Goal: Task Accomplishment & Management: Use online tool/utility

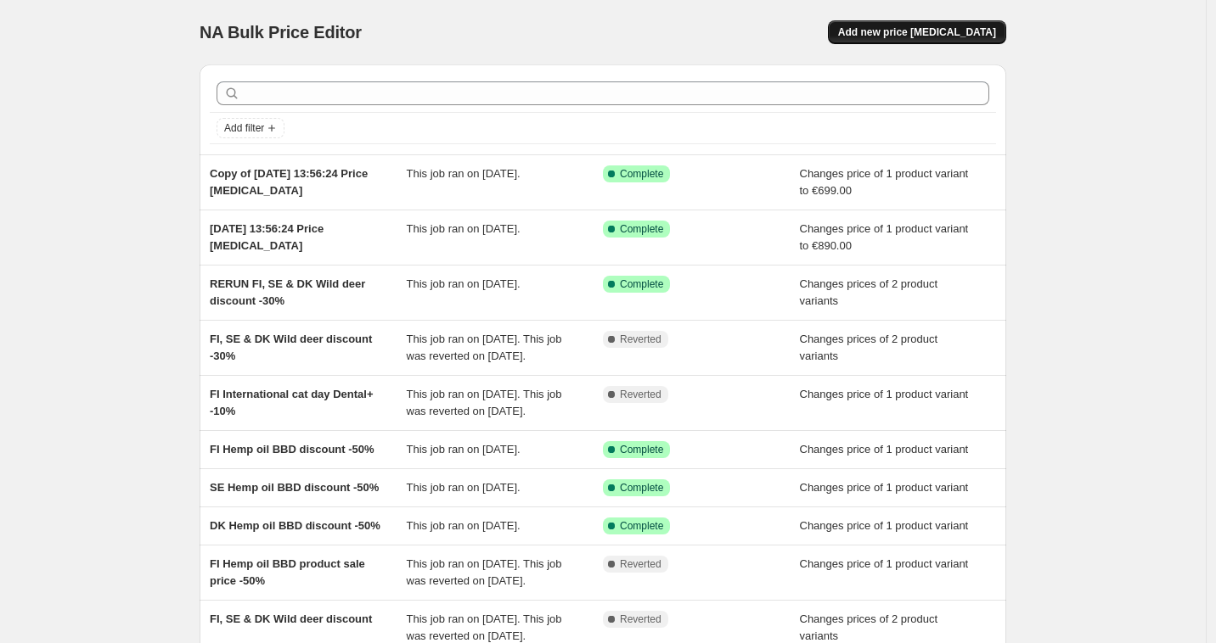
click at [929, 37] on span "Add new price [MEDICAL_DATA]" at bounding box center [917, 32] width 158 height 14
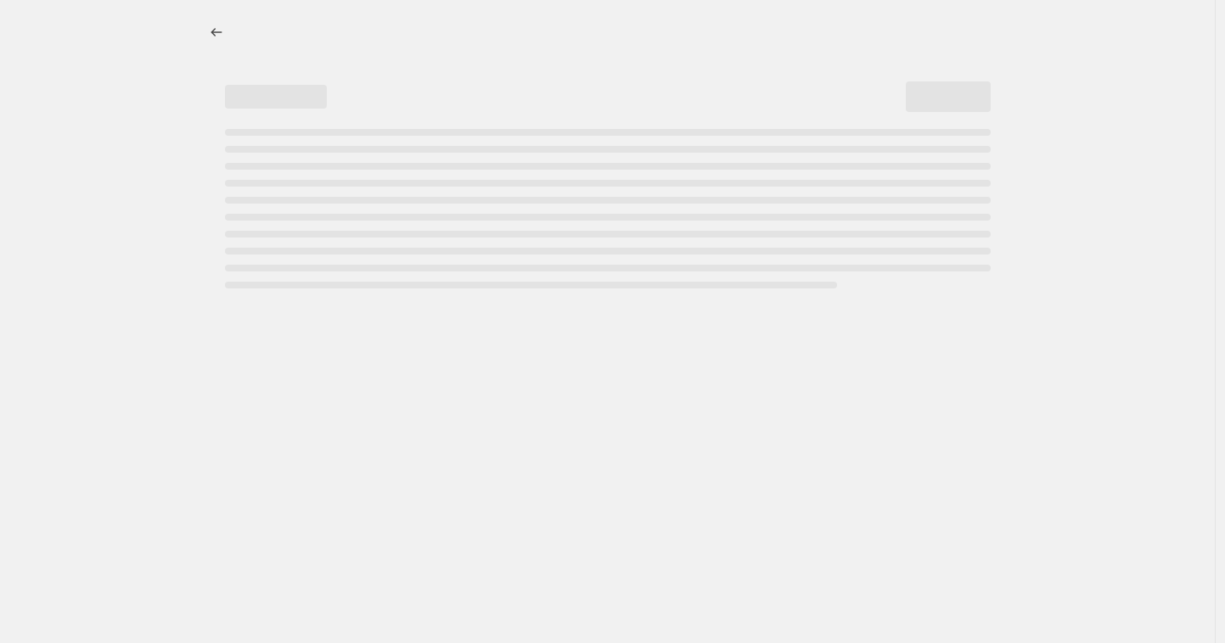
select select "percentage"
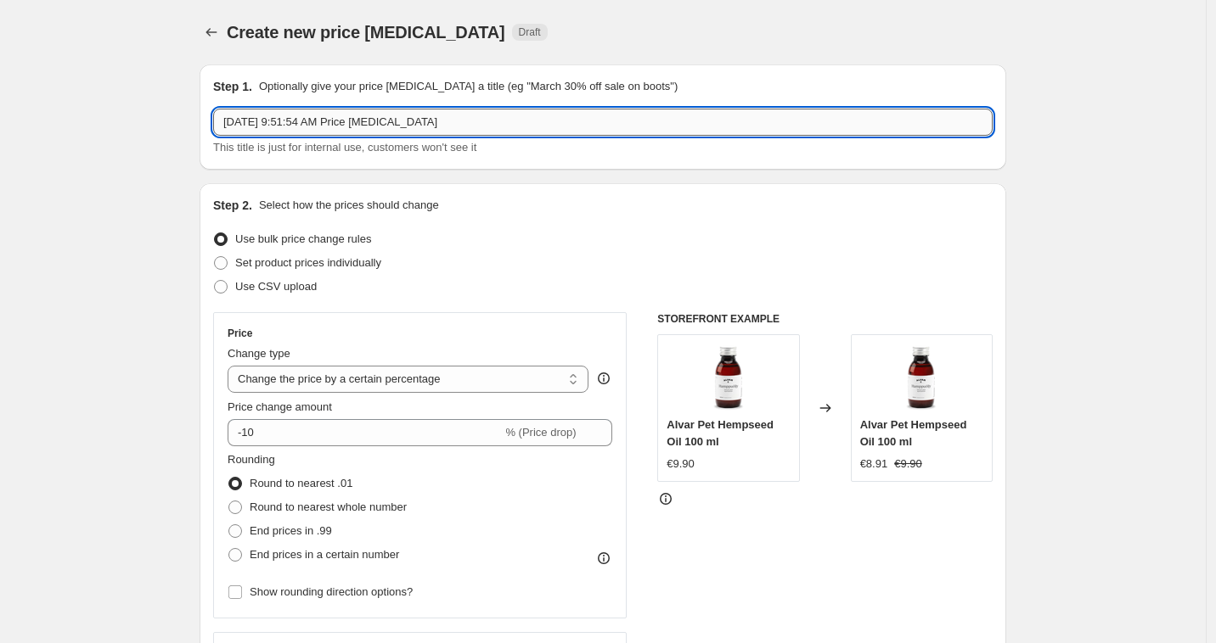
click at [480, 130] on input "[DATE] 9:51:54 AM Price [MEDICAL_DATA]" at bounding box center [602, 122] width 779 height 27
type input "Alvar calm pricing"
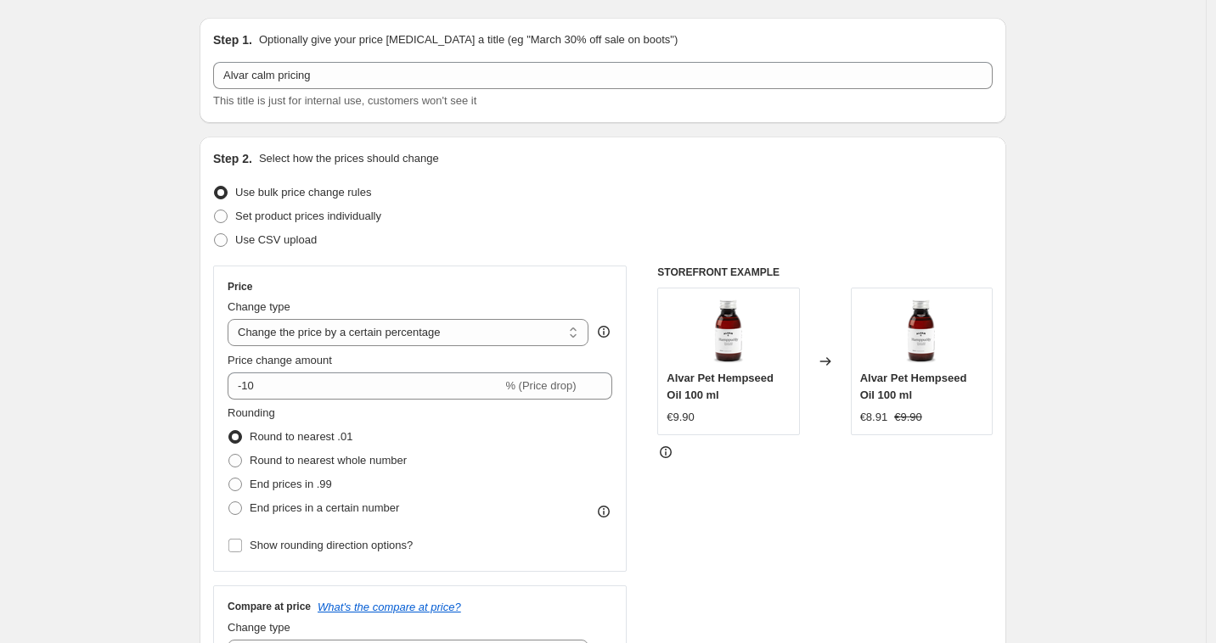
scroll to position [50, 0]
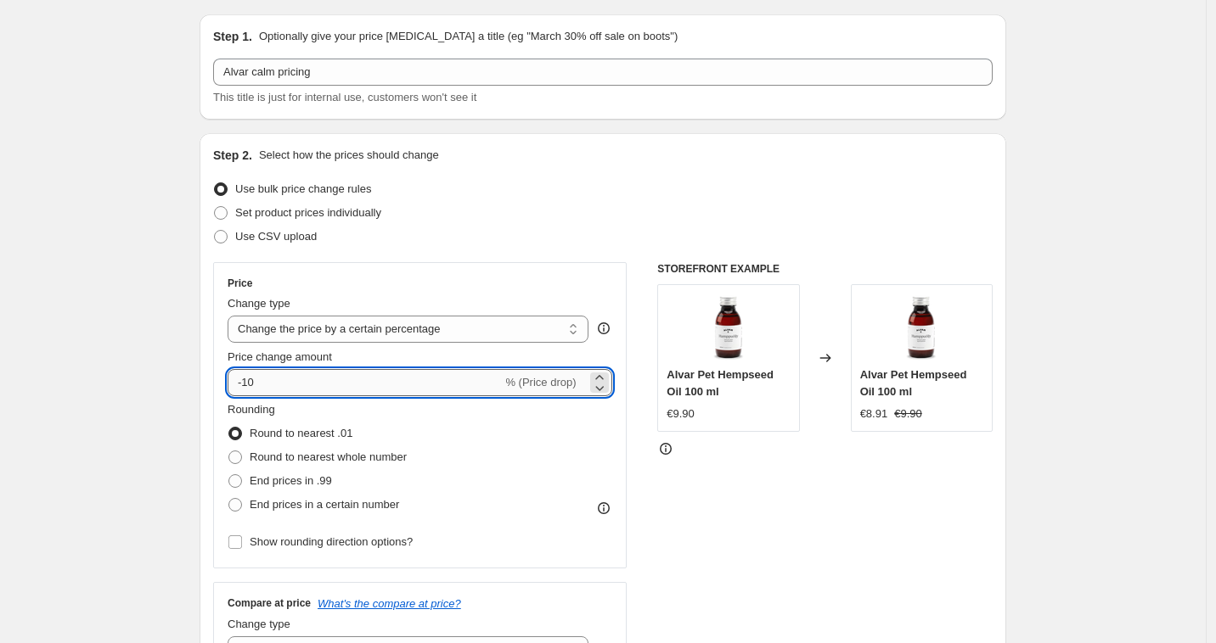
click at [341, 383] on input "-10" at bounding box center [364, 382] width 274 height 27
type input "-1"
type input "-20"
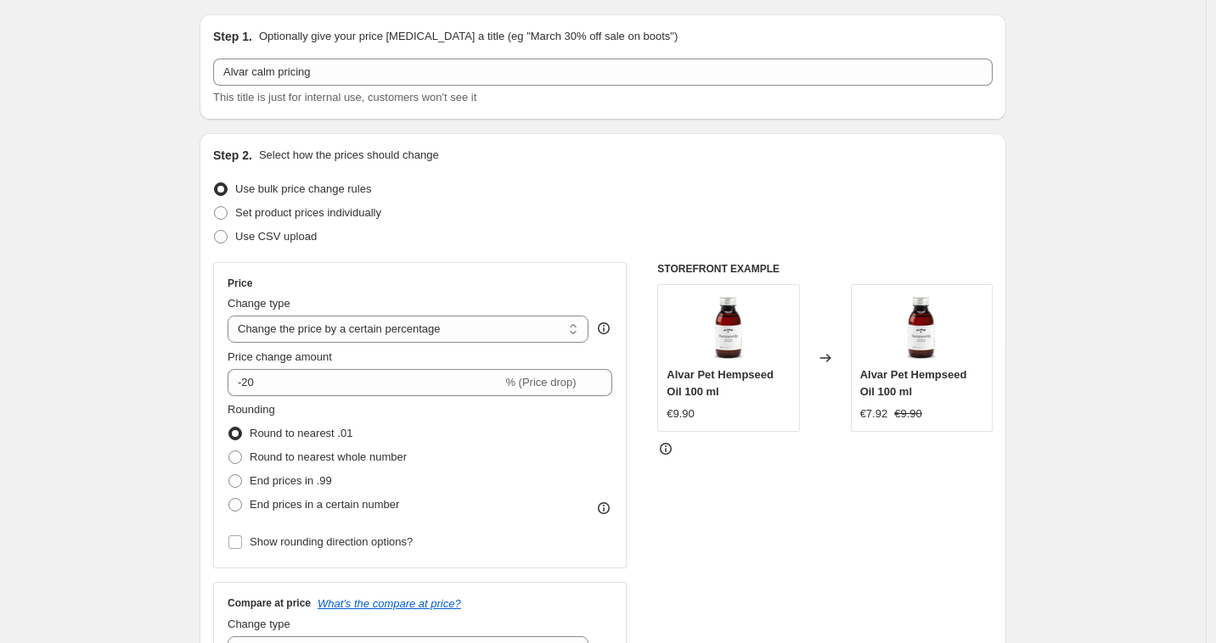
click at [742, 520] on div "STOREFRONT EXAMPLE Alvar Pet Hempseed Oil 100 ml €9.90 Changed to Alvar Pet Hem…" at bounding box center [824, 470] width 335 height 416
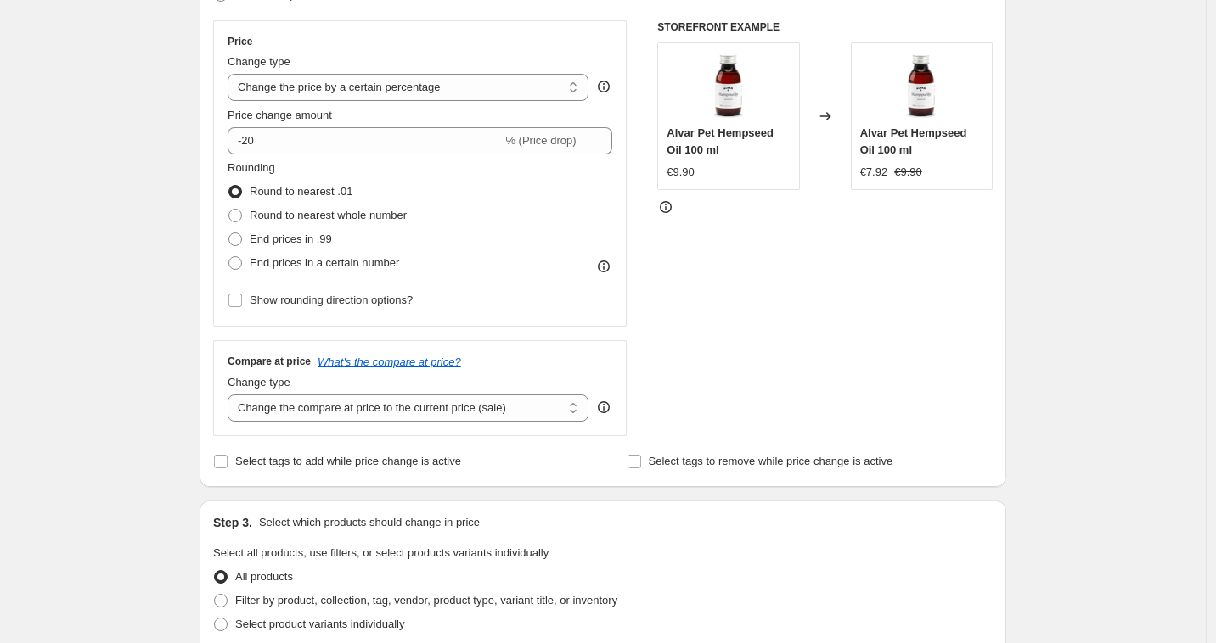
scroll to position [0, 0]
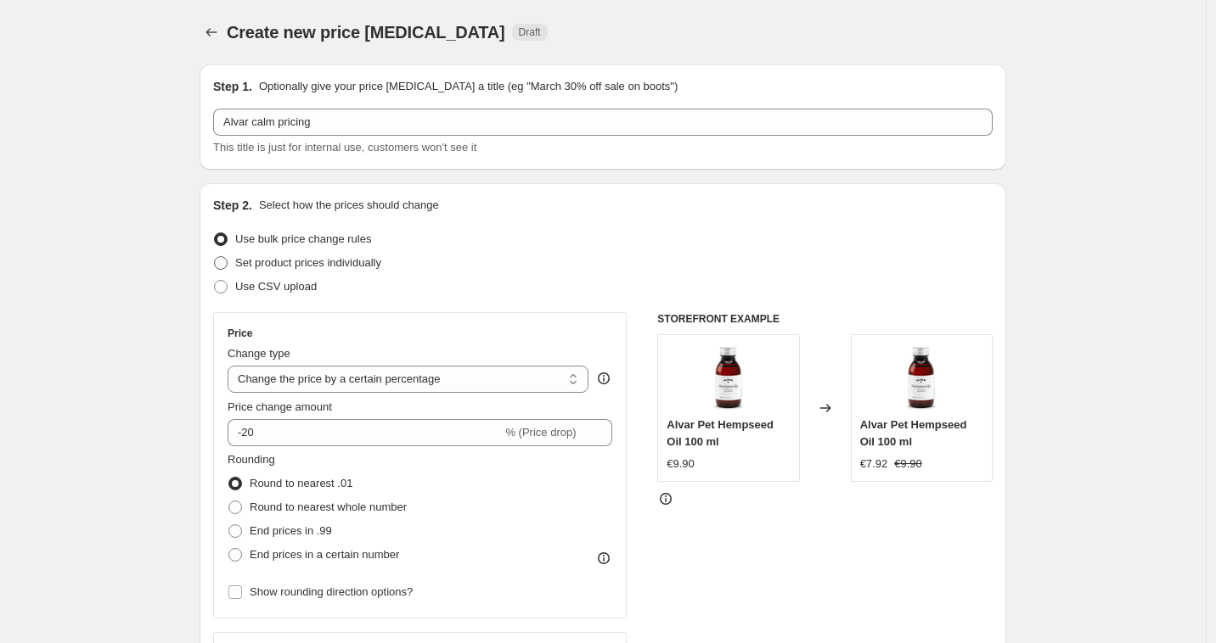
click at [299, 263] on span "Set product prices individually" at bounding box center [308, 262] width 146 height 13
click at [215, 257] on input "Set product prices individually" at bounding box center [214, 256] width 1 height 1
radio input "true"
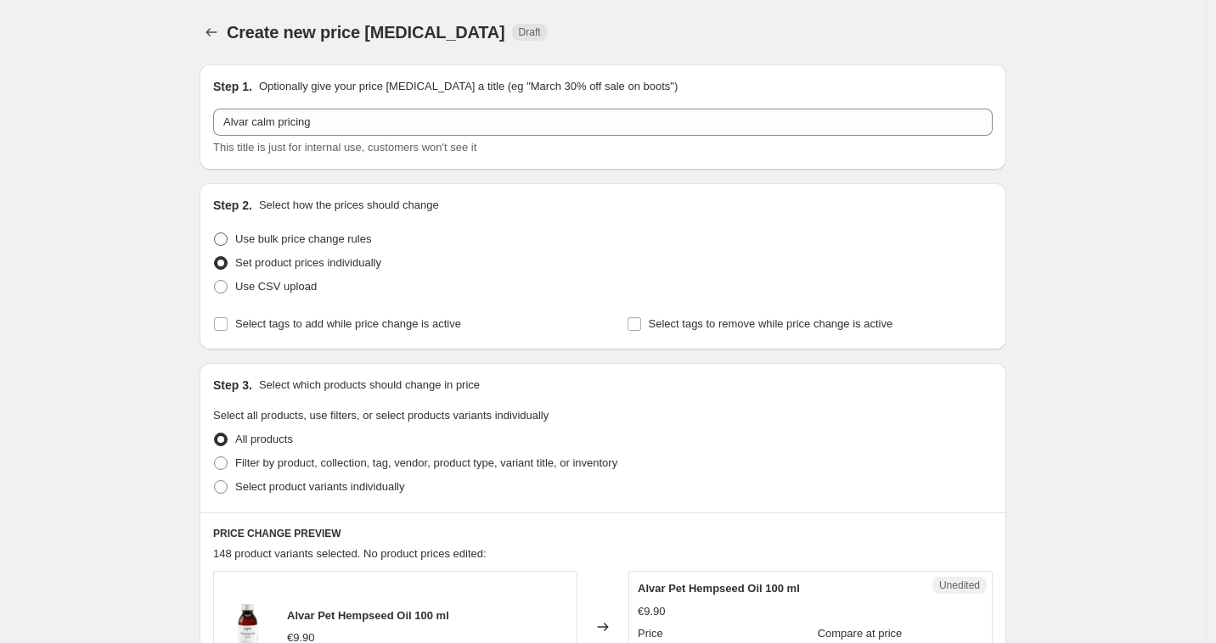
click at [288, 240] on span "Use bulk price change rules" at bounding box center [303, 239] width 136 height 13
click at [215, 233] on input "Use bulk price change rules" at bounding box center [214, 233] width 1 height 1
radio input "true"
select select "percentage"
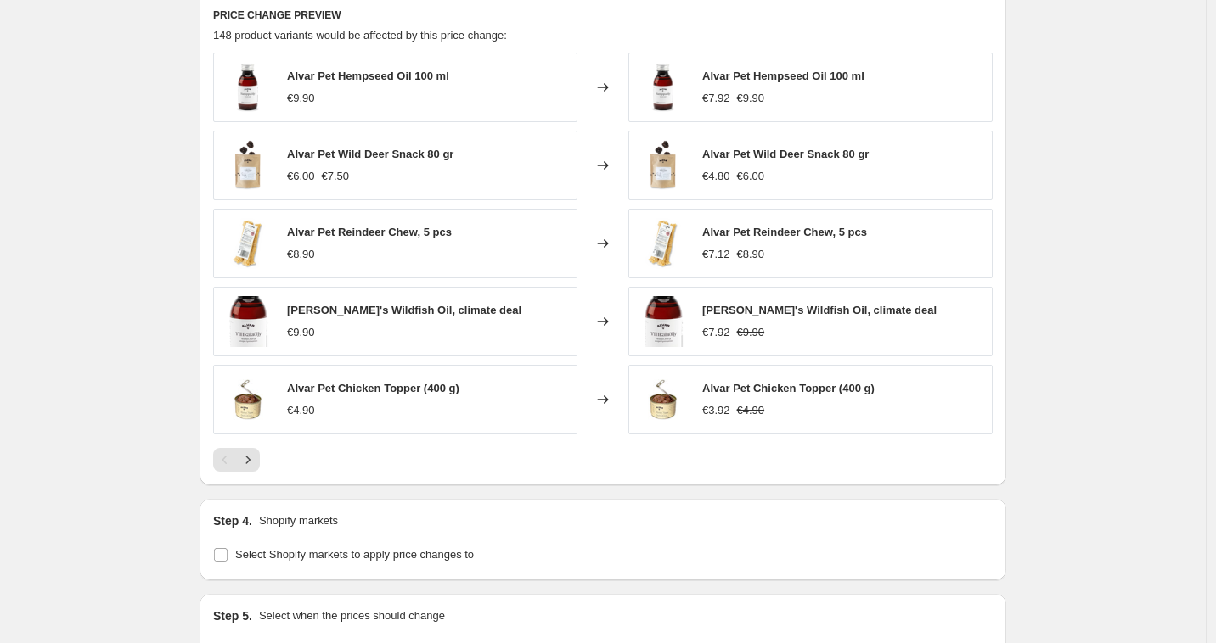
scroll to position [803, 0]
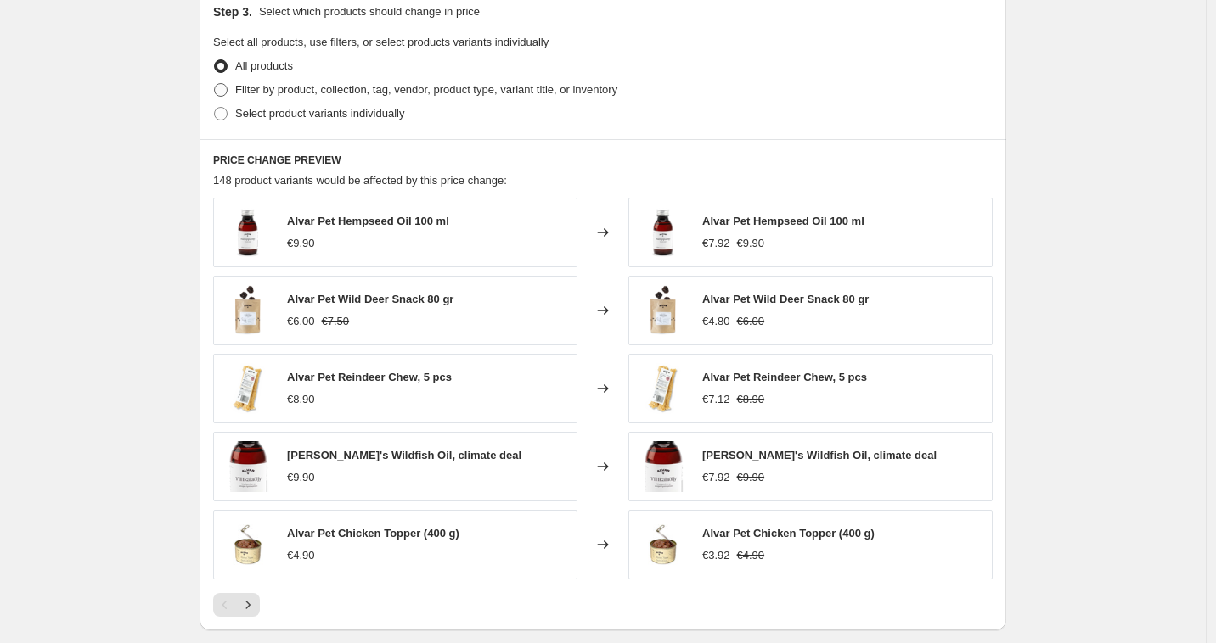
click at [363, 91] on span "Filter by product, collection, tag, vendor, product type, variant title, or inv…" at bounding box center [426, 89] width 382 height 13
click at [215, 84] on input "Filter by product, collection, tag, vendor, product type, variant title, or inv…" at bounding box center [214, 83] width 1 height 1
radio input "true"
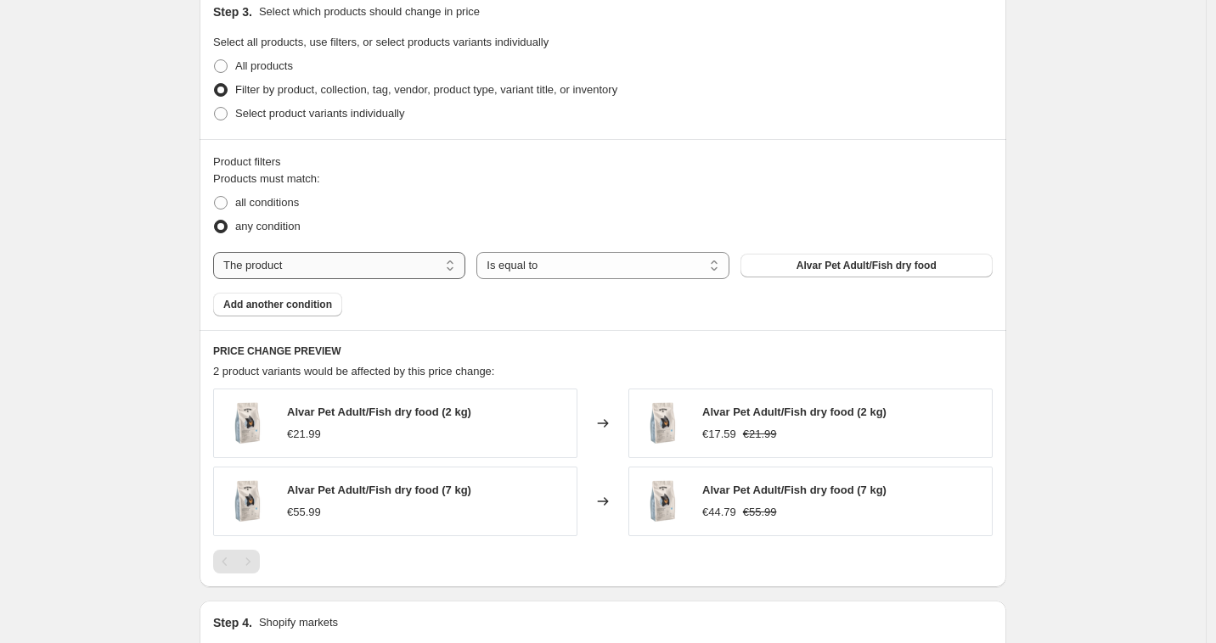
select select "collection"
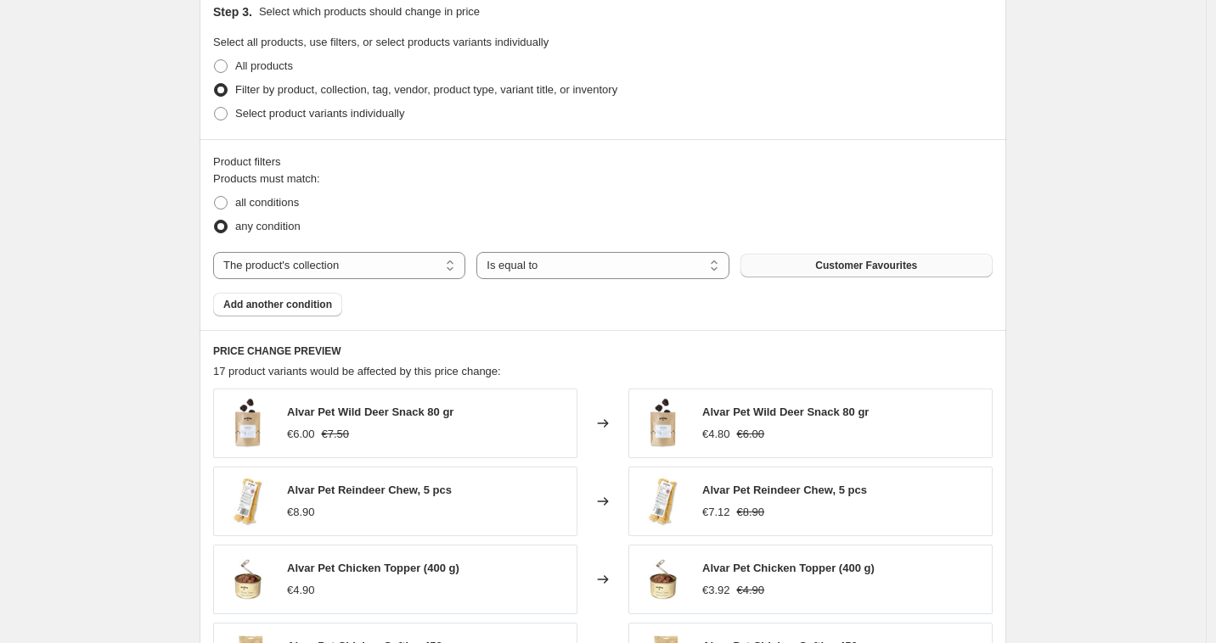
click at [822, 268] on span "Customer Favourites" at bounding box center [866, 266] width 102 height 14
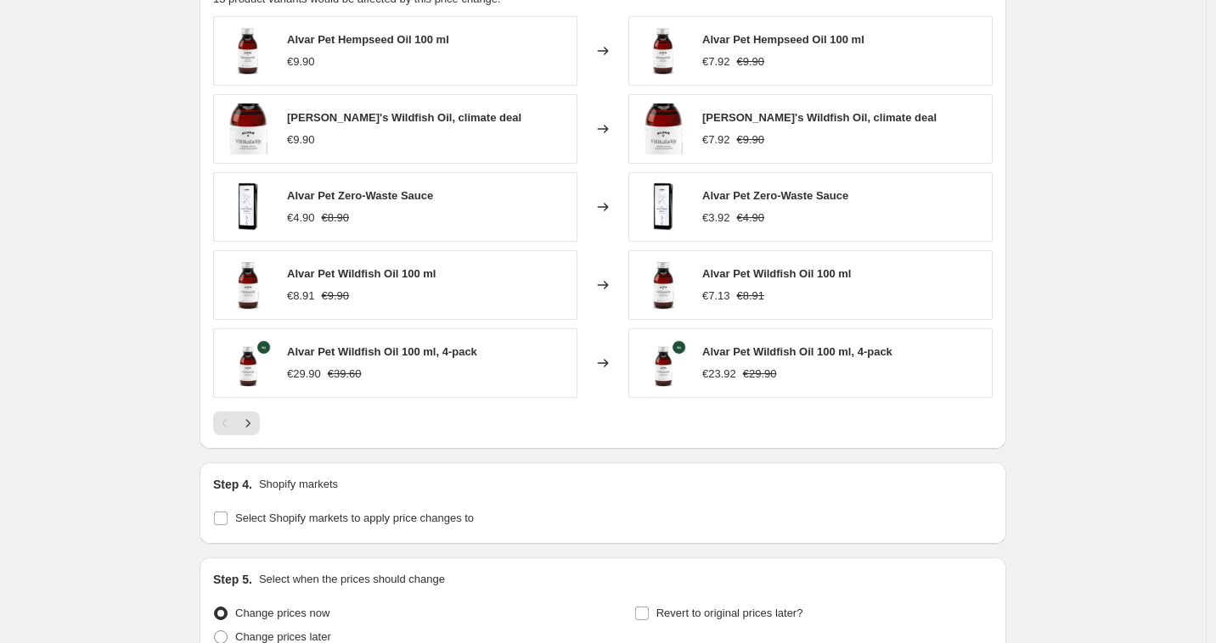
scroll to position [1249, 0]
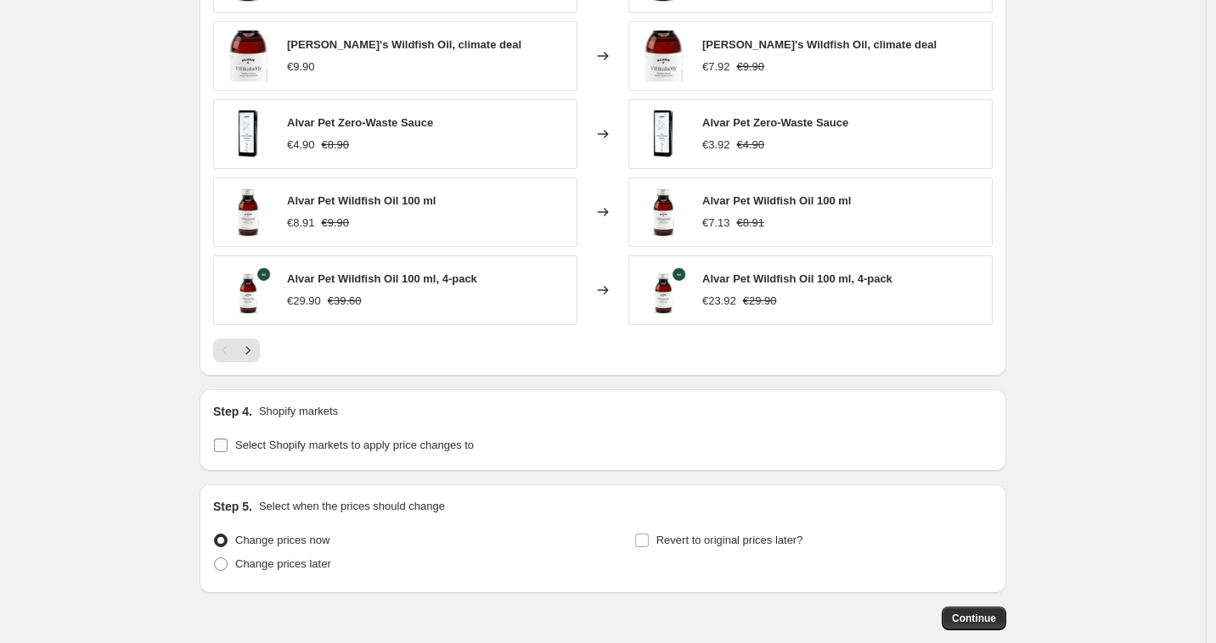
click at [227, 452] on span at bounding box center [220, 445] width 15 height 15
click at [227, 452] on input "Select Shopify markets to apply price changes to" at bounding box center [221, 446] width 14 height 14
checkbox input "true"
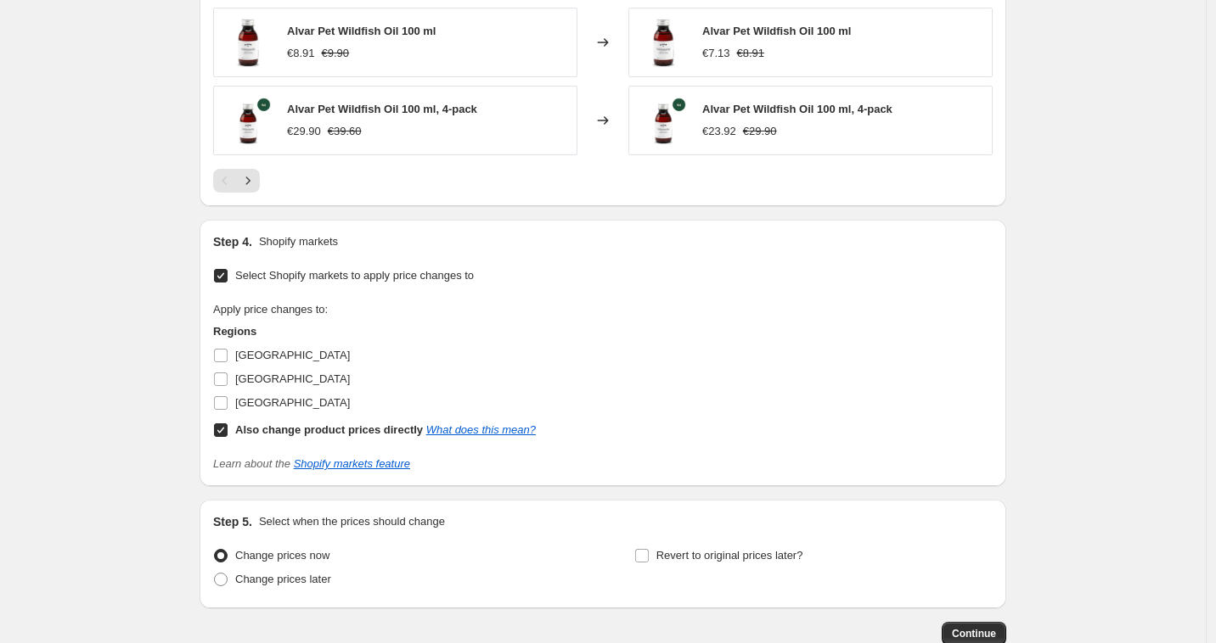
scroll to position [1522, 0]
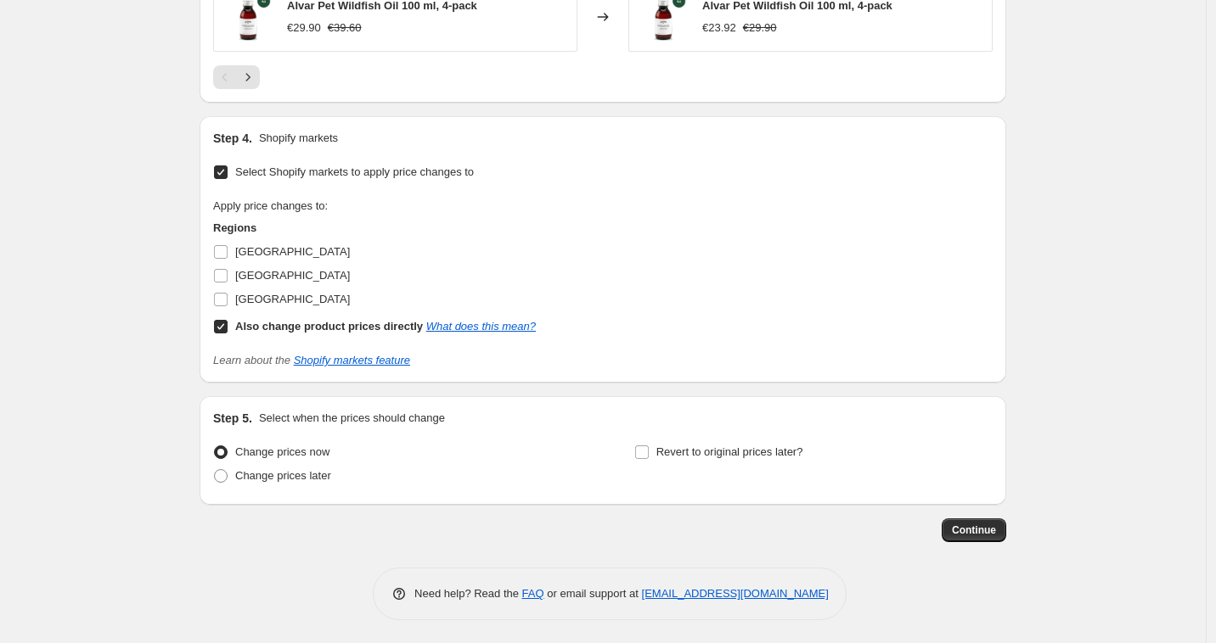
click at [227, 329] on input "Also change product prices directly What does this mean?" at bounding box center [221, 327] width 14 height 14
checkbox input "false"
click at [226, 301] on input "Sweden" at bounding box center [221, 300] width 14 height 14
checkbox input "true"
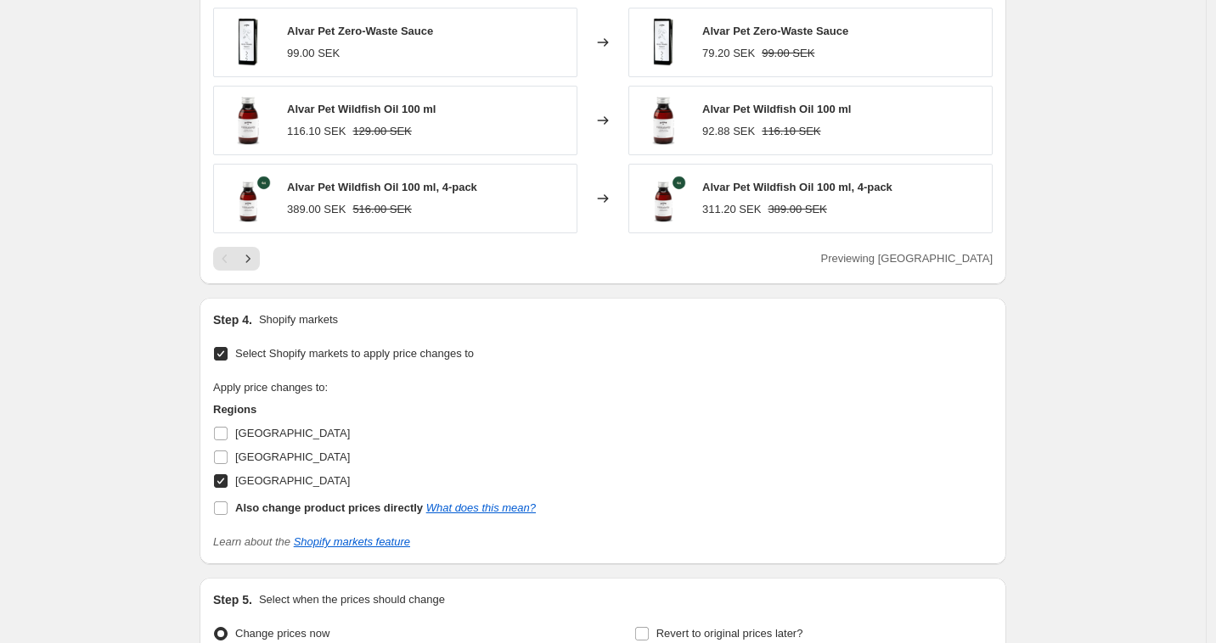
scroll to position [1483, 0]
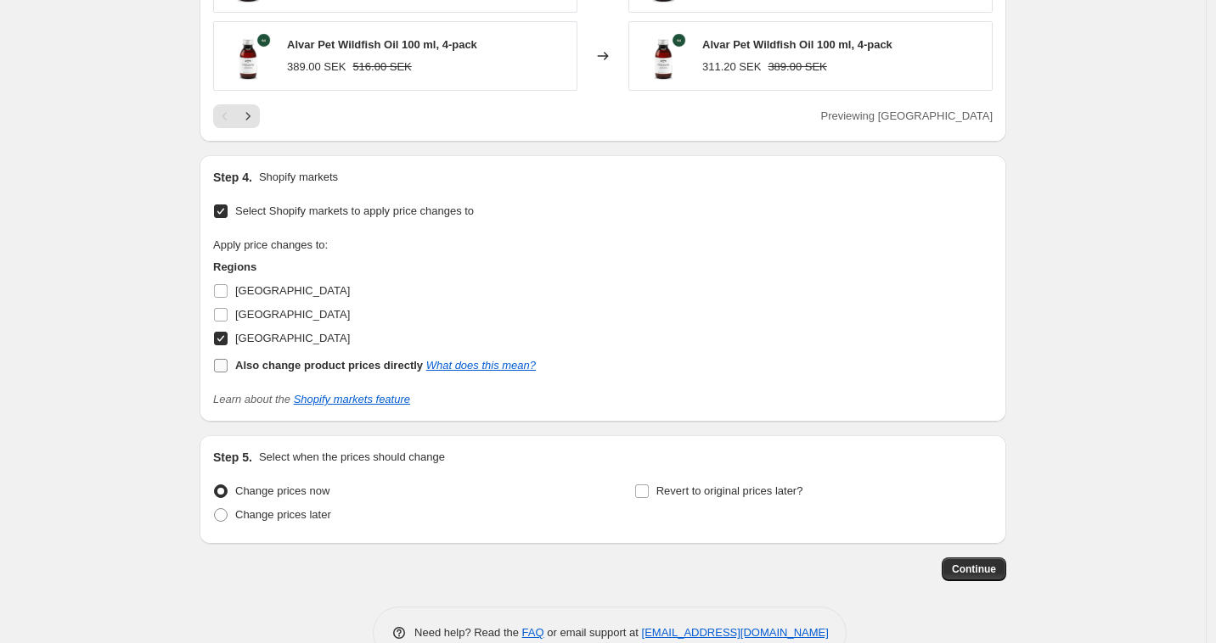
click at [224, 366] on input "Also change product prices directly What does this mean?" at bounding box center [221, 366] width 14 height 14
checkbox input "true"
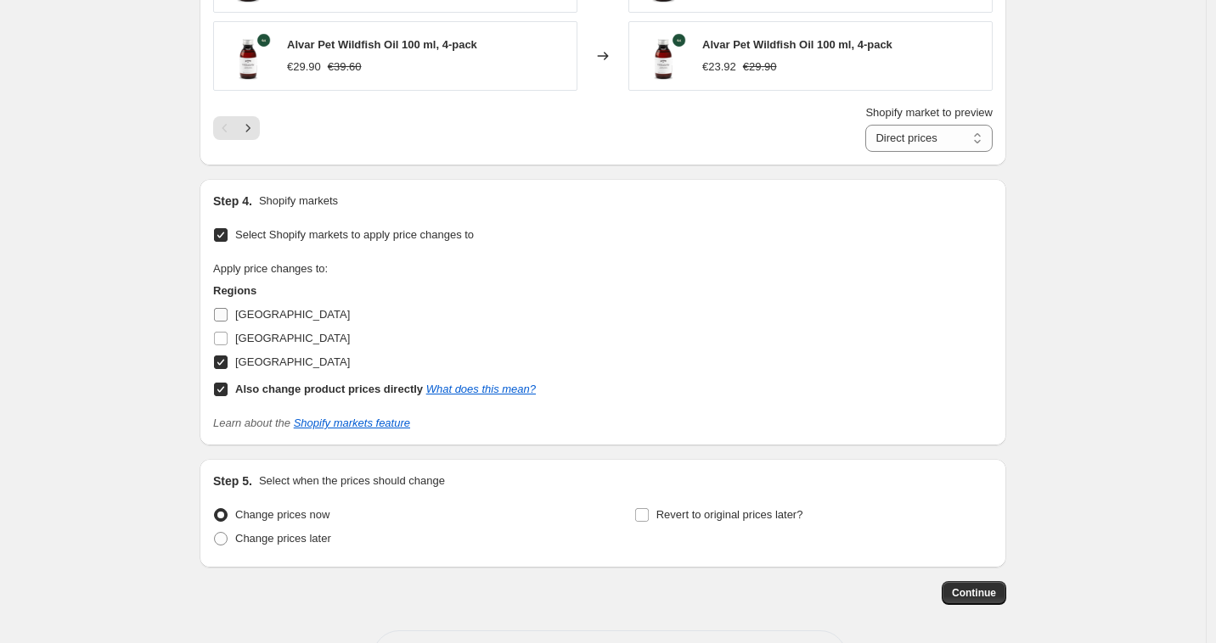
click at [227, 312] on input "Denmark" at bounding box center [221, 315] width 14 height 14
checkbox input "true"
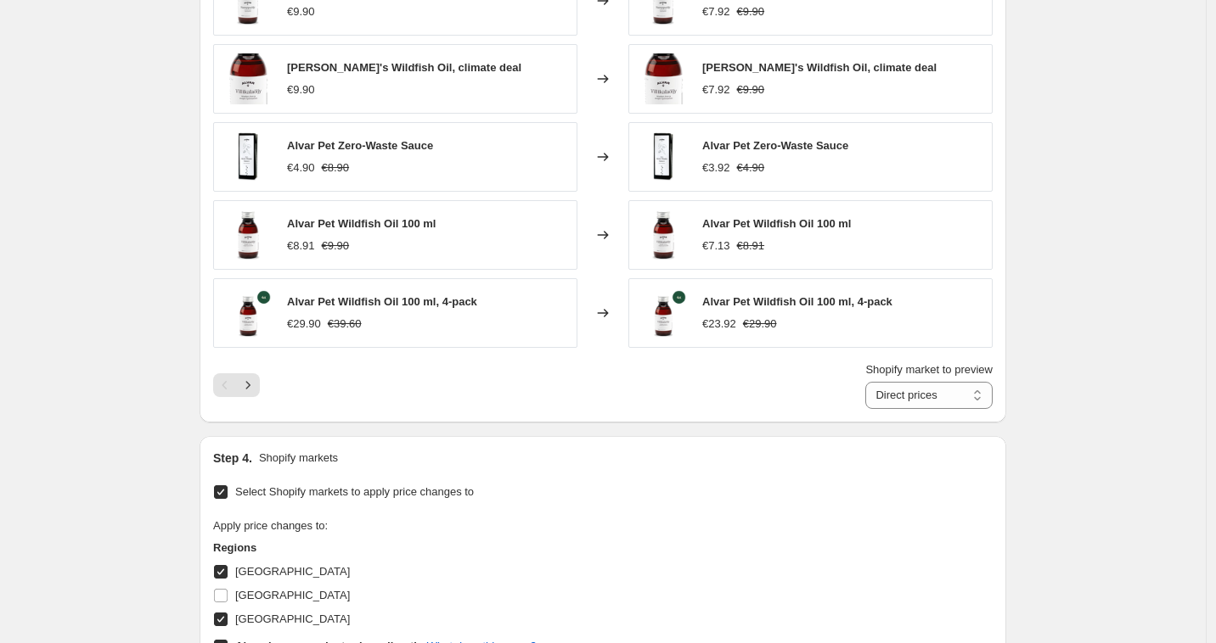
scroll to position [1139, 0]
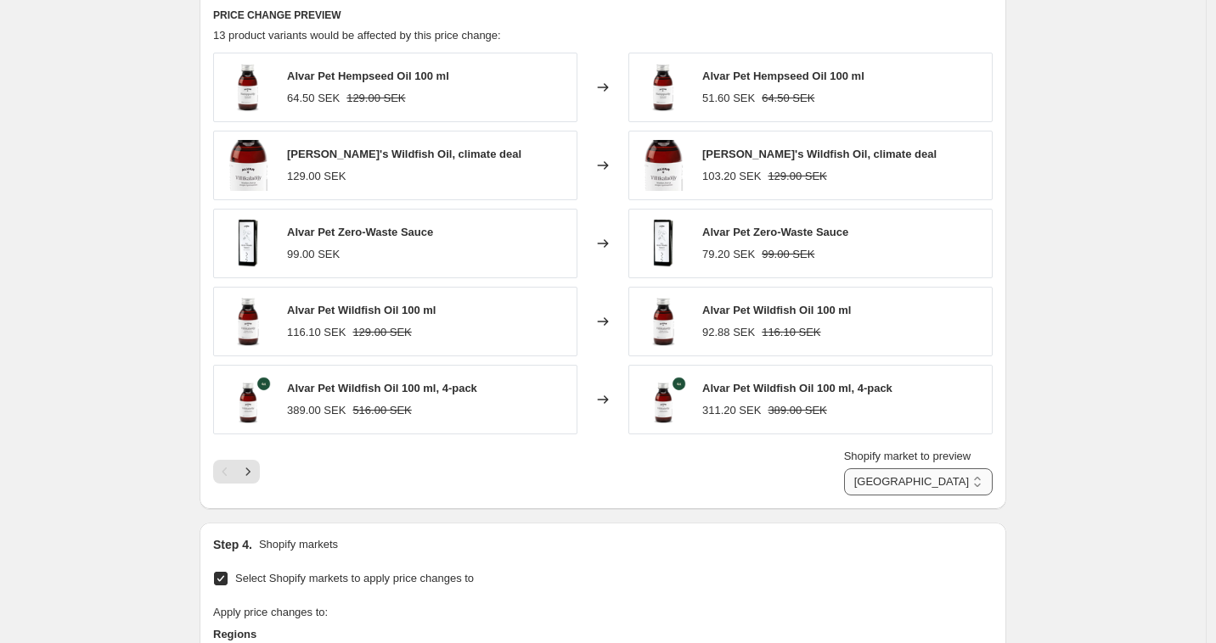
select select "22220964096"
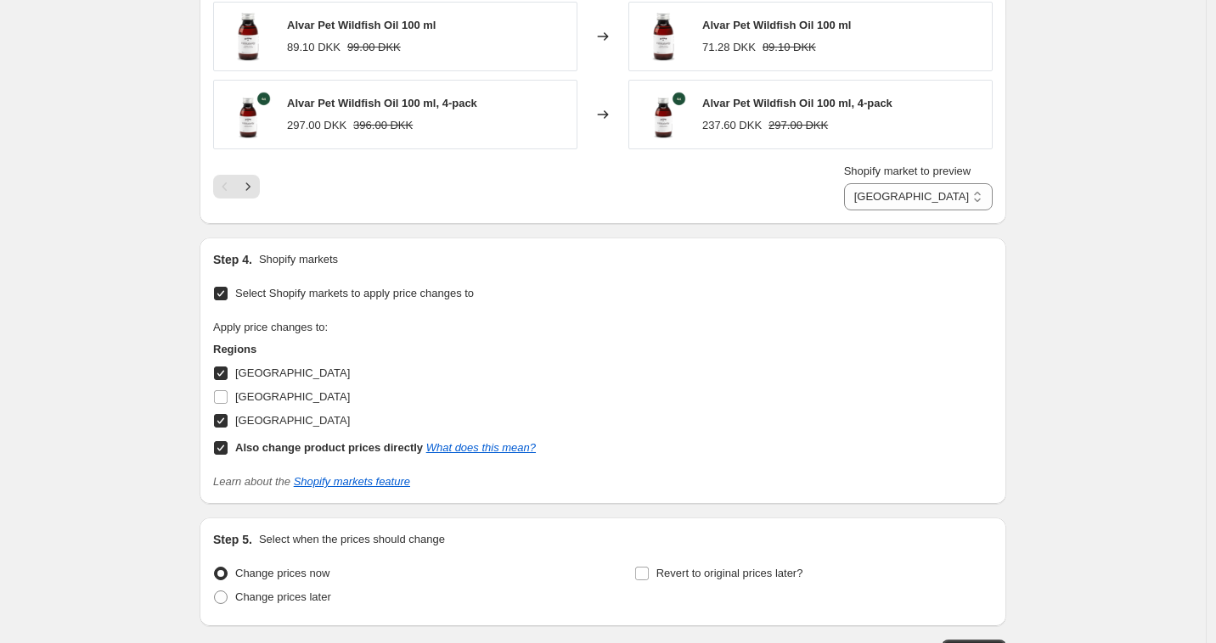
scroll to position [1548, 0]
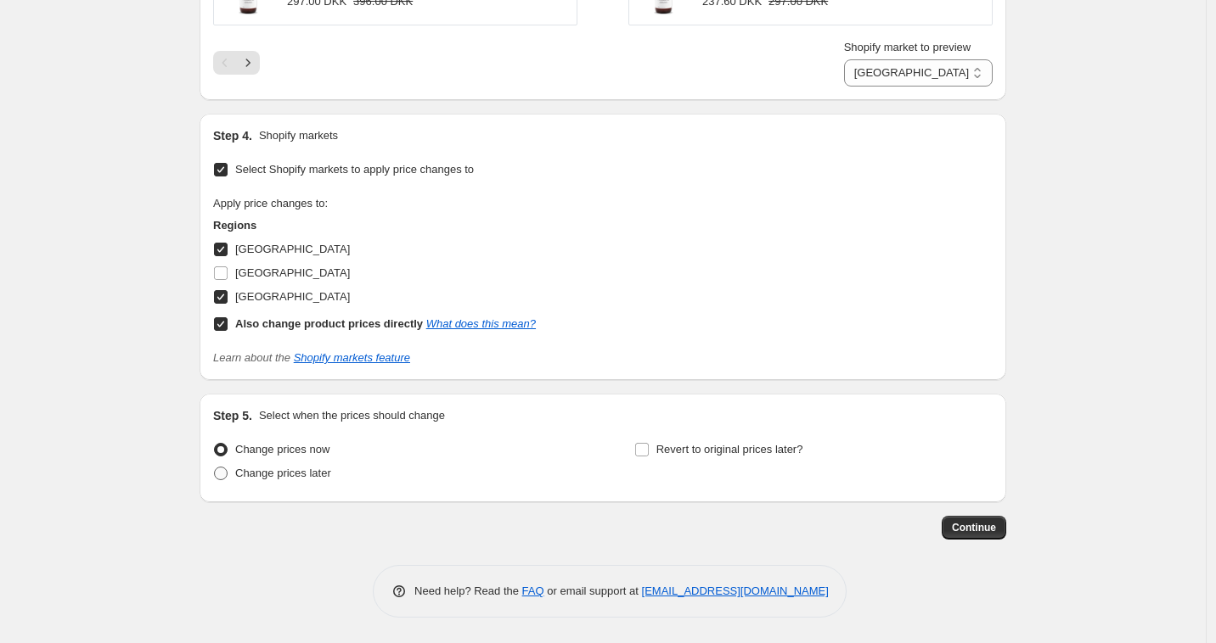
click at [305, 472] on span "Change prices later" at bounding box center [283, 473] width 96 height 13
click at [215, 468] on input "Change prices later" at bounding box center [214, 467] width 1 height 1
radio input "true"
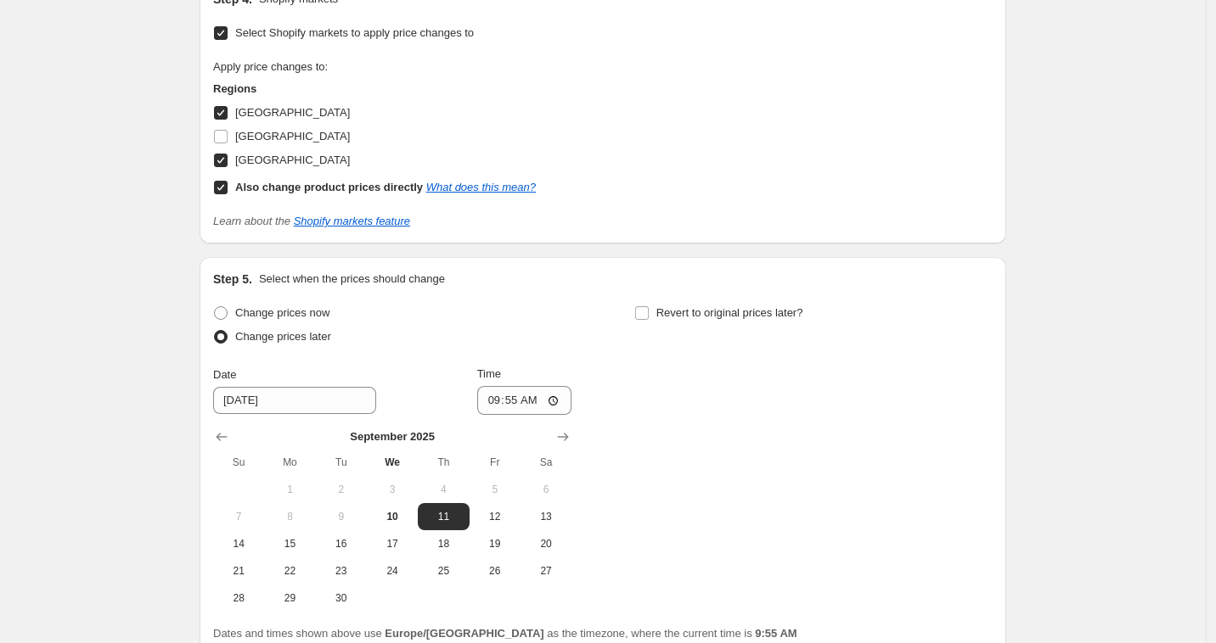
scroll to position [1840, 0]
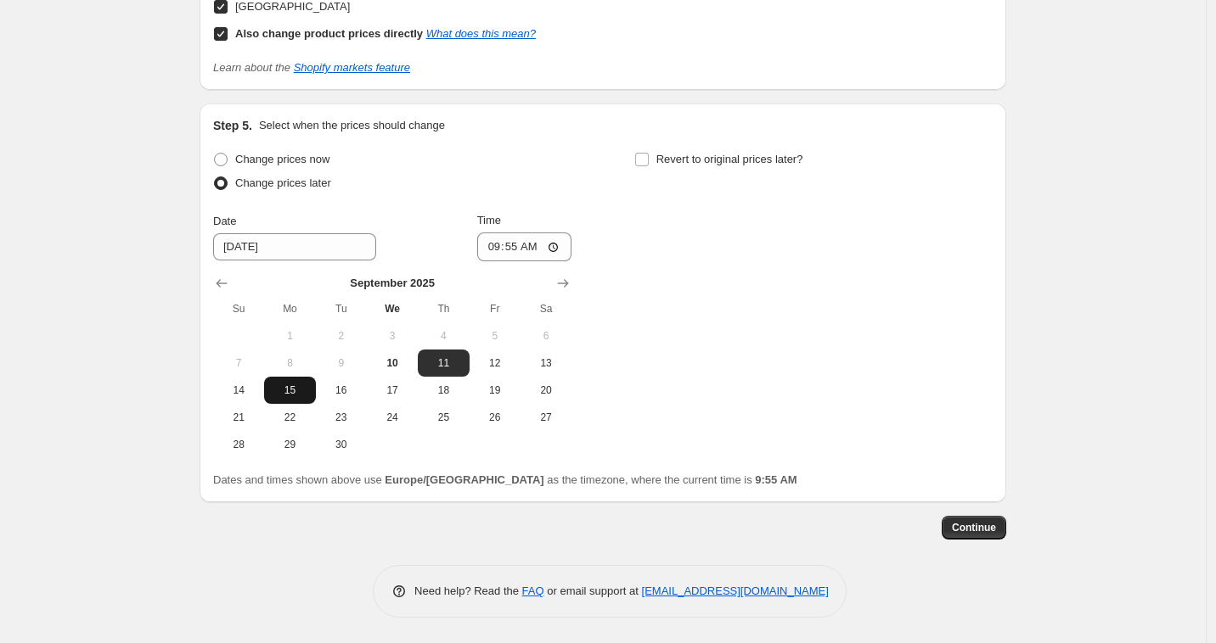
click at [291, 399] on button "15" at bounding box center [289, 390] width 51 height 27
type input "9/15/2025"
click at [645, 156] on input "Revert to original prices later?" at bounding box center [642, 160] width 14 height 14
checkbox input "true"
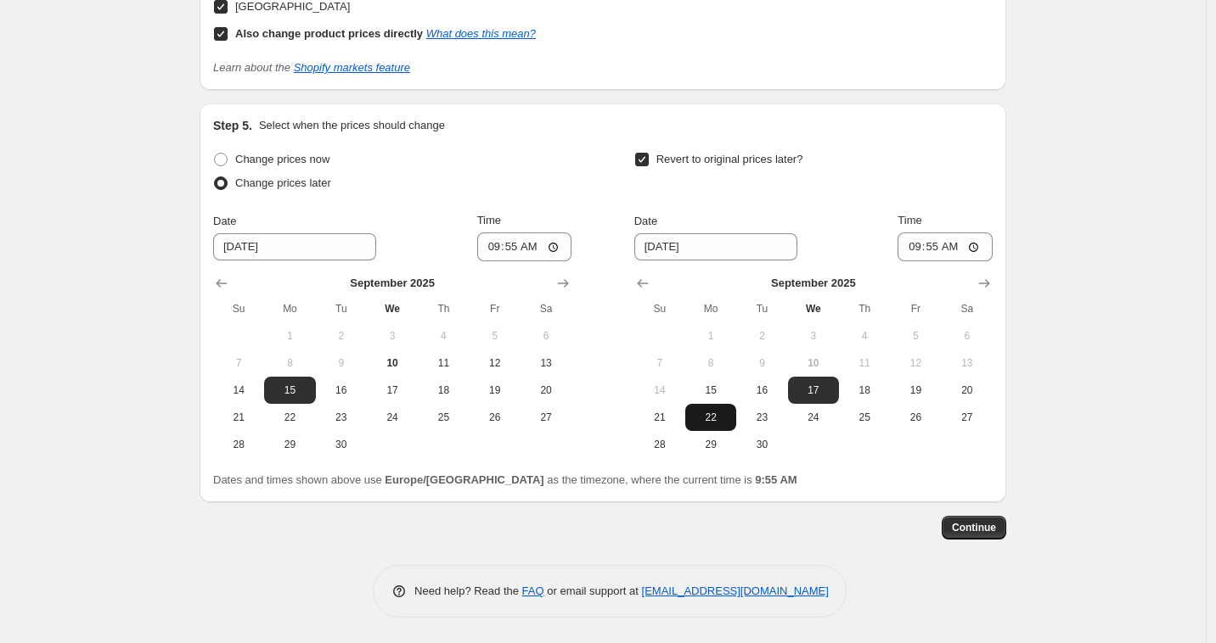
click at [717, 418] on span "22" at bounding box center [710, 418] width 37 height 14
type input "9/22/2025"
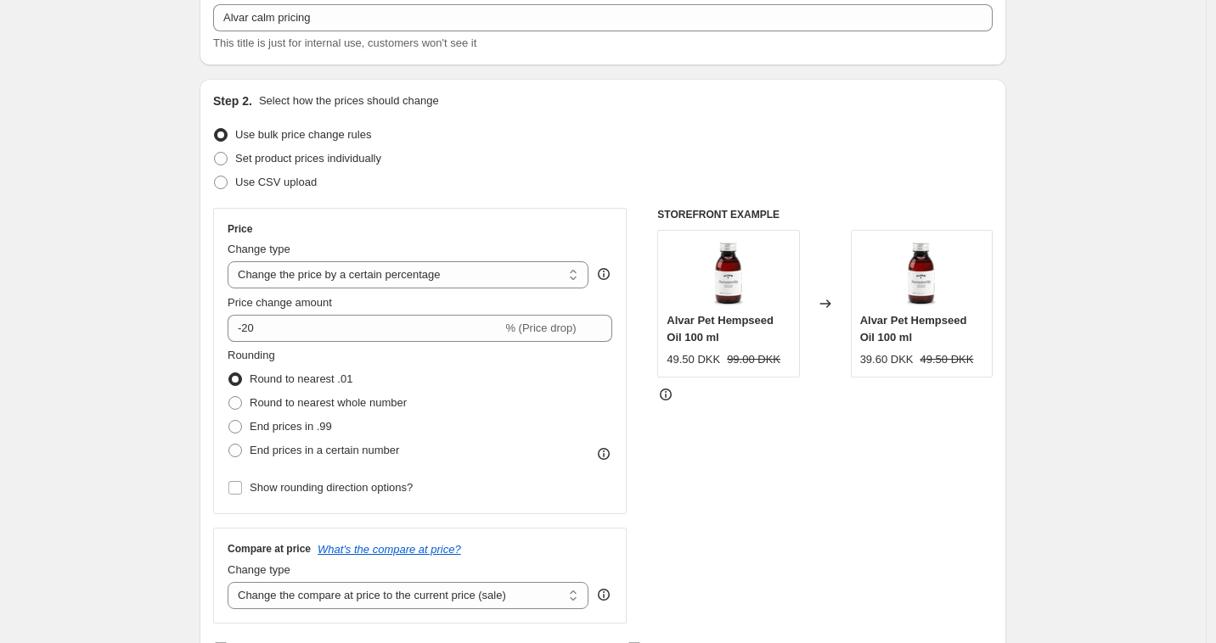
scroll to position [101, 0]
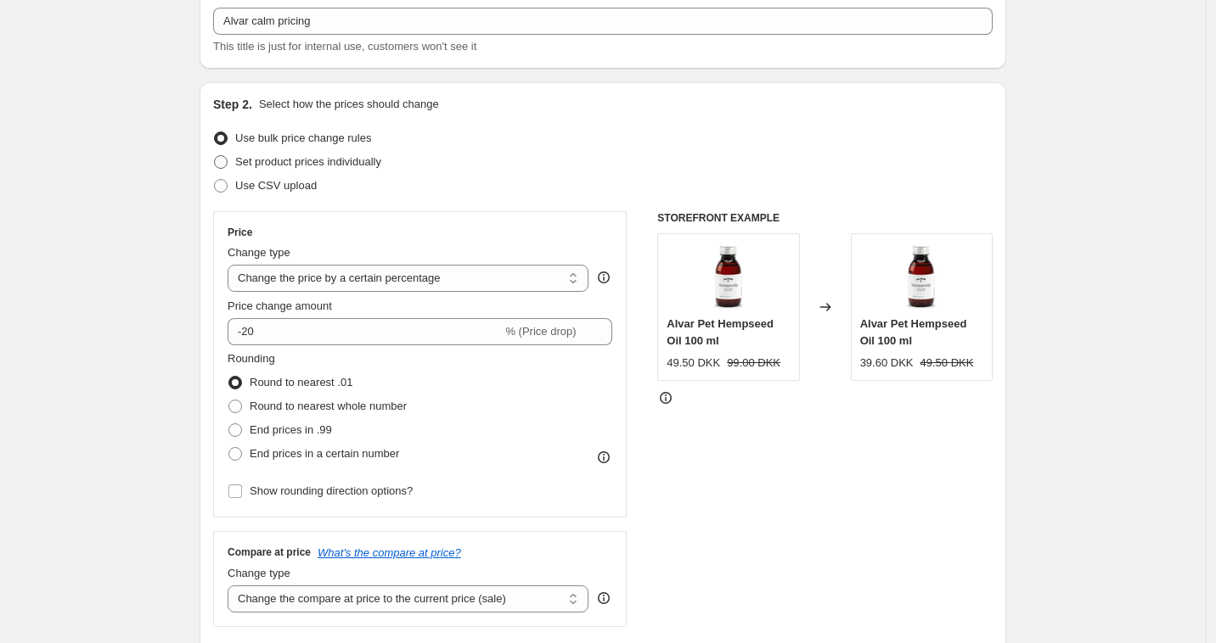
click at [249, 162] on span "Set product prices individually" at bounding box center [308, 161] width 146 height 13
click at [215, 156] on input "Set product prices individually" at bounding box center [214, 155] width 1 height 1
radio input "true"
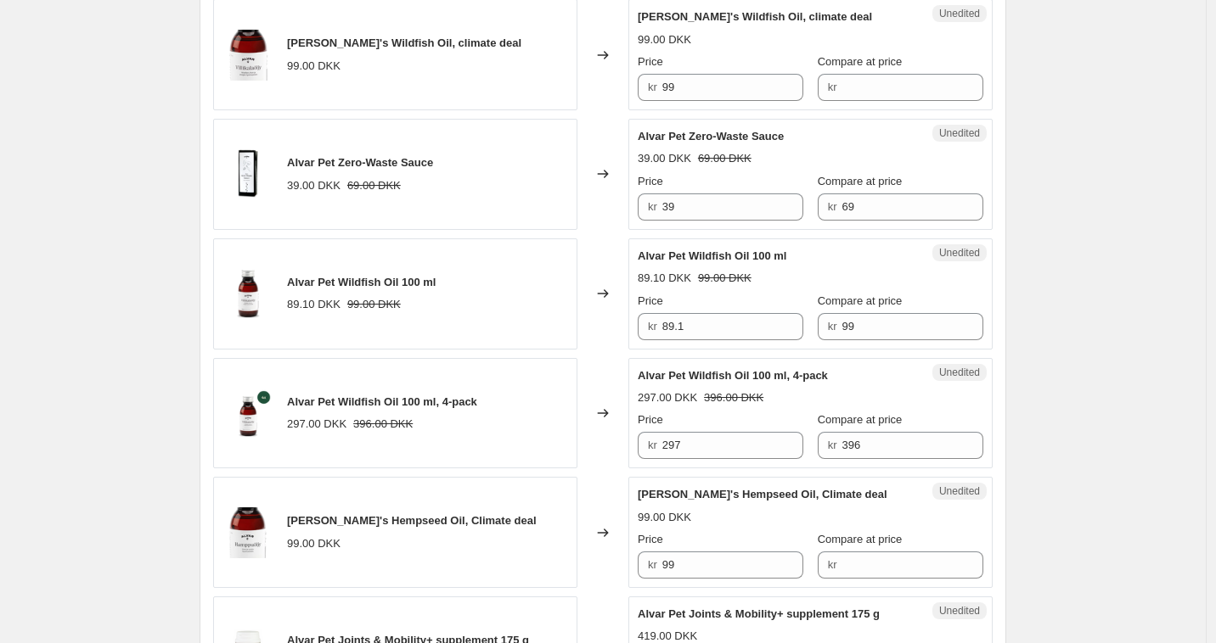
scroll to position [850, 0]
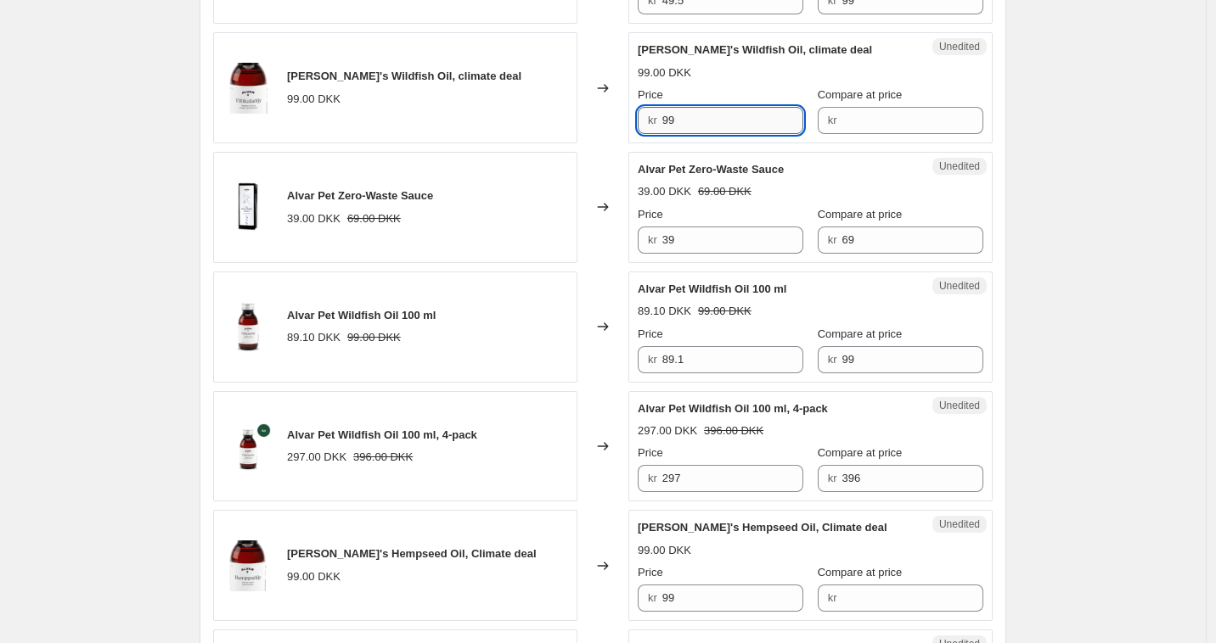
click at [727, 128] on input "99" at bounding box center [733, 120] width 142 height 27
click at [911, 124] on input "Compare at price" at bounding box center [912, 120] width 142 height 27
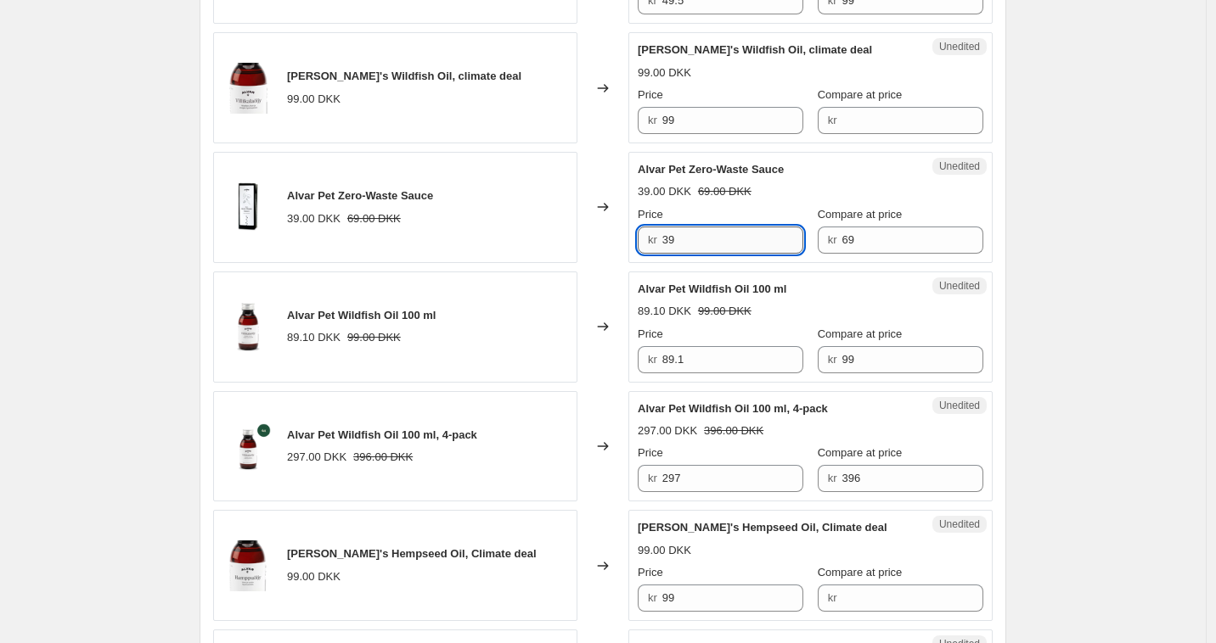
click at [728, 250] on input "39" at bounding box center [733, 240] width 142 height 27
type input "3"
type input "49"
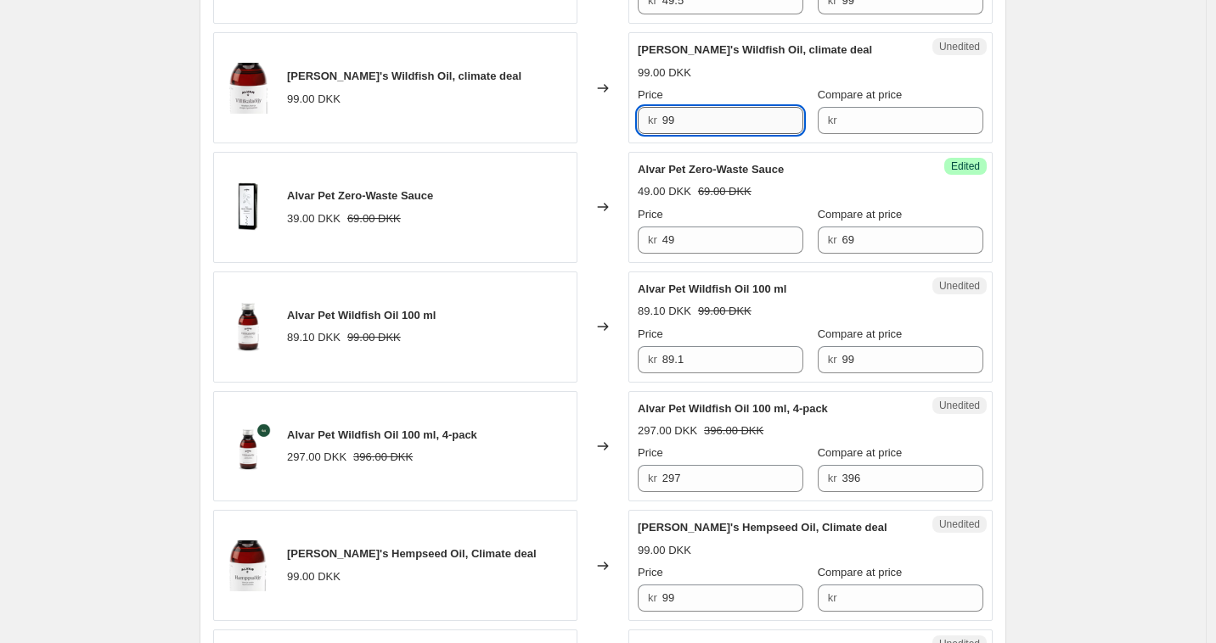
click at [775, 121] on input "99" at bounding box center [733, 120] width 142 height 27
type input "69"
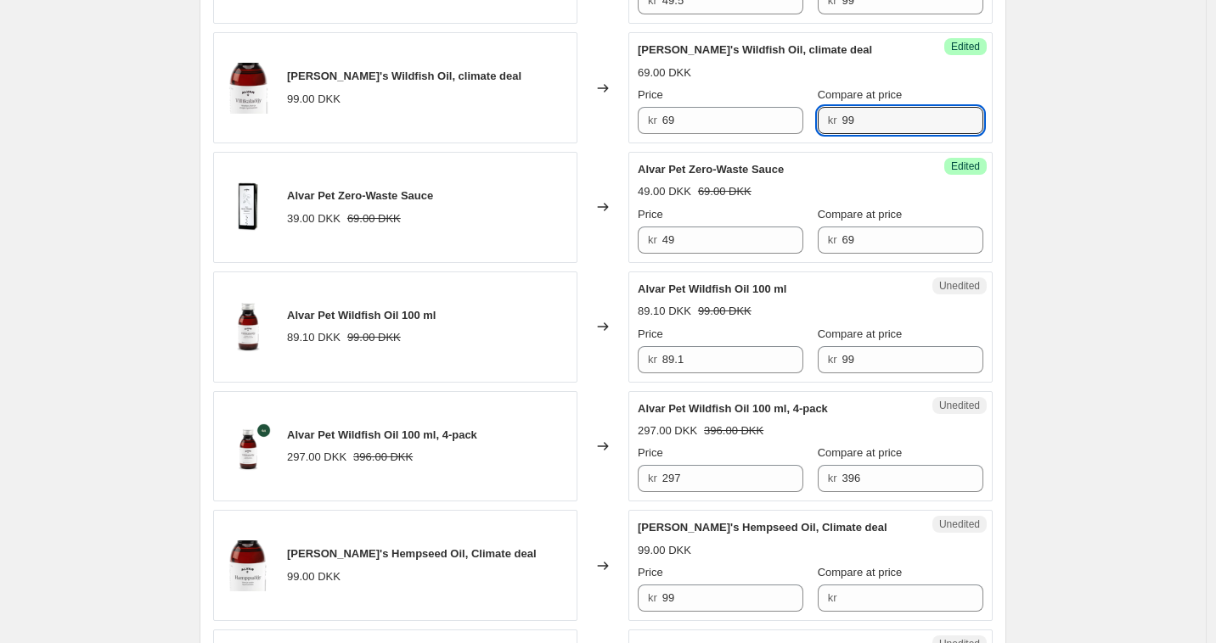
type input "99"
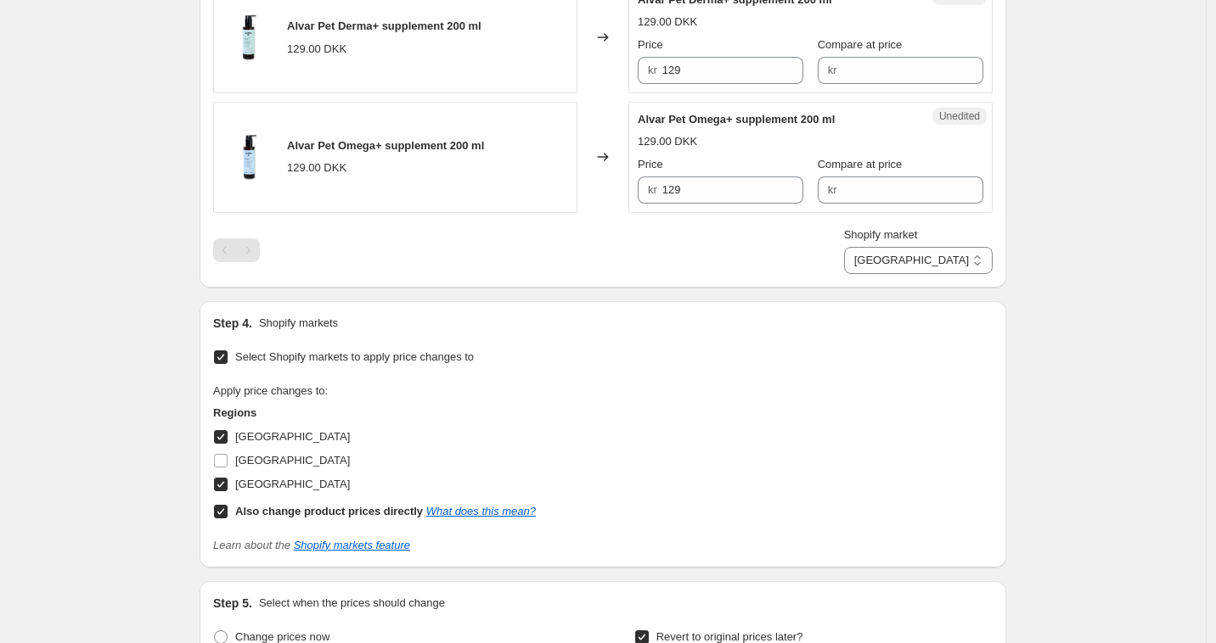
scroll to position [2092, 0]
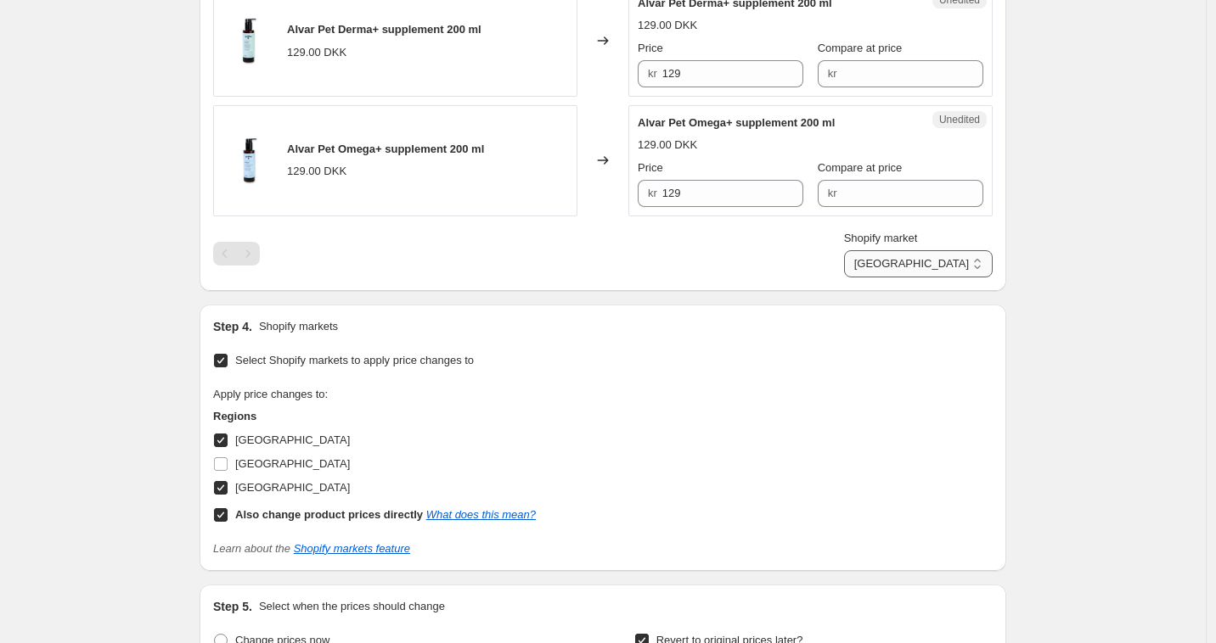
select select "22220931328"
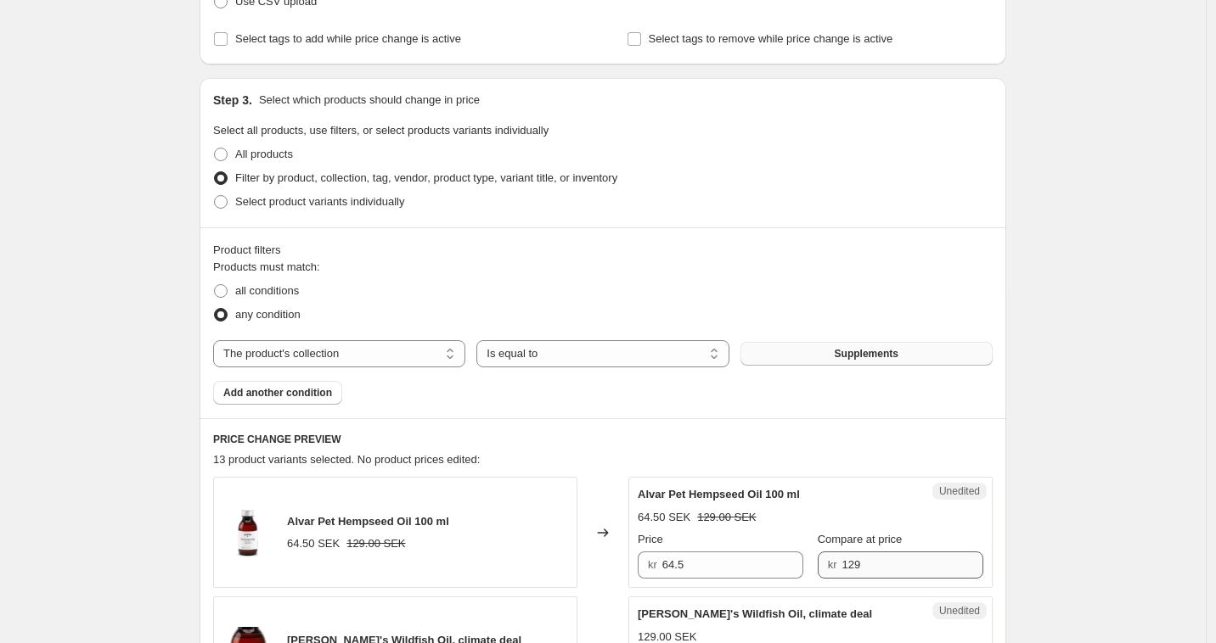
scroll to position [0, 0]
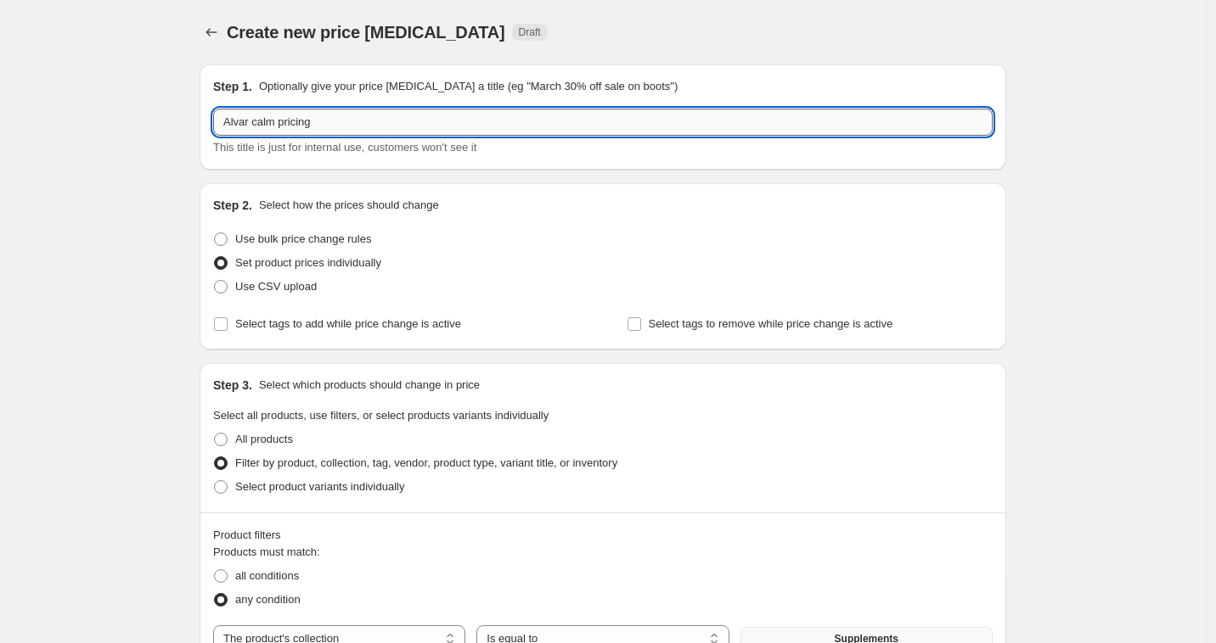
click at [339, 122] on input "Alvar calm pricing" at bounding box center [602, 122] width 779 height 27
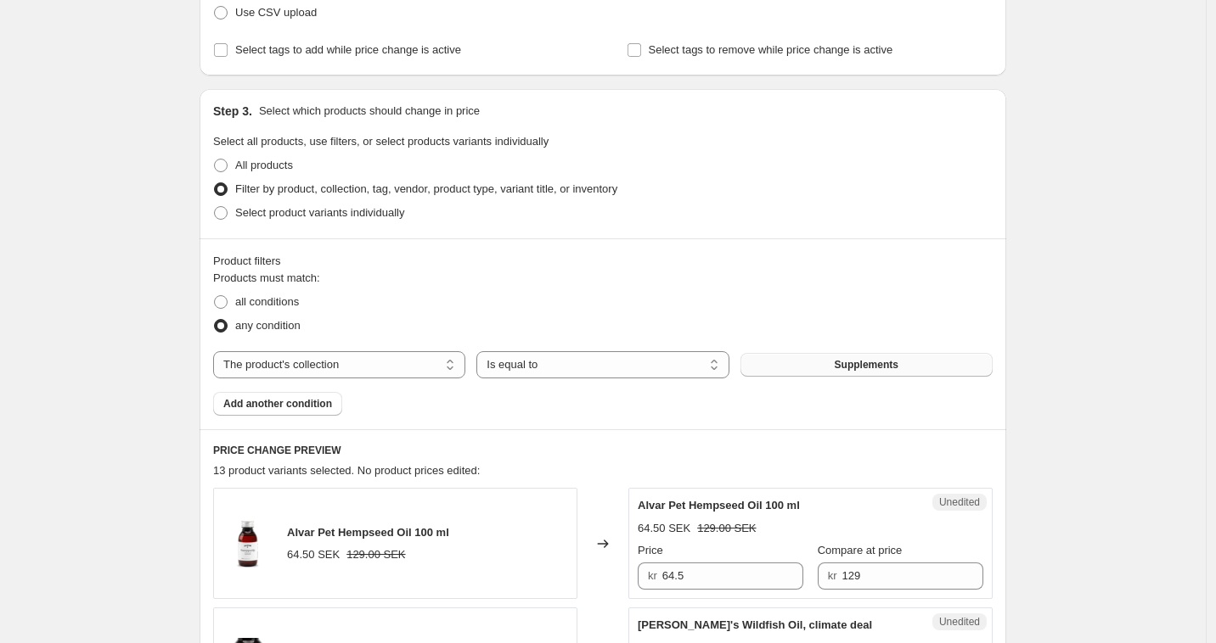
scroll to position [271, 0]
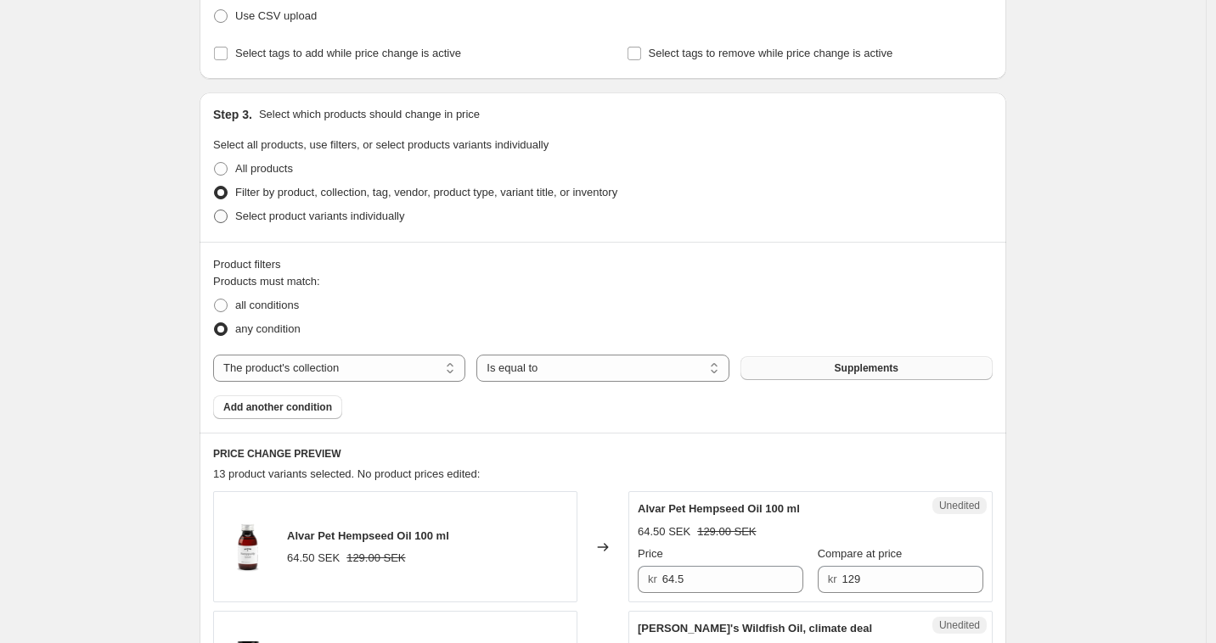
click at [276, 218] on span "Select product variants individually" at bounding box center [319, 216] width 169 height 13
click at [215, 211] on input "Select product variants individually" at bounding box center [214, 210] width 1 height 1
radio input "true"
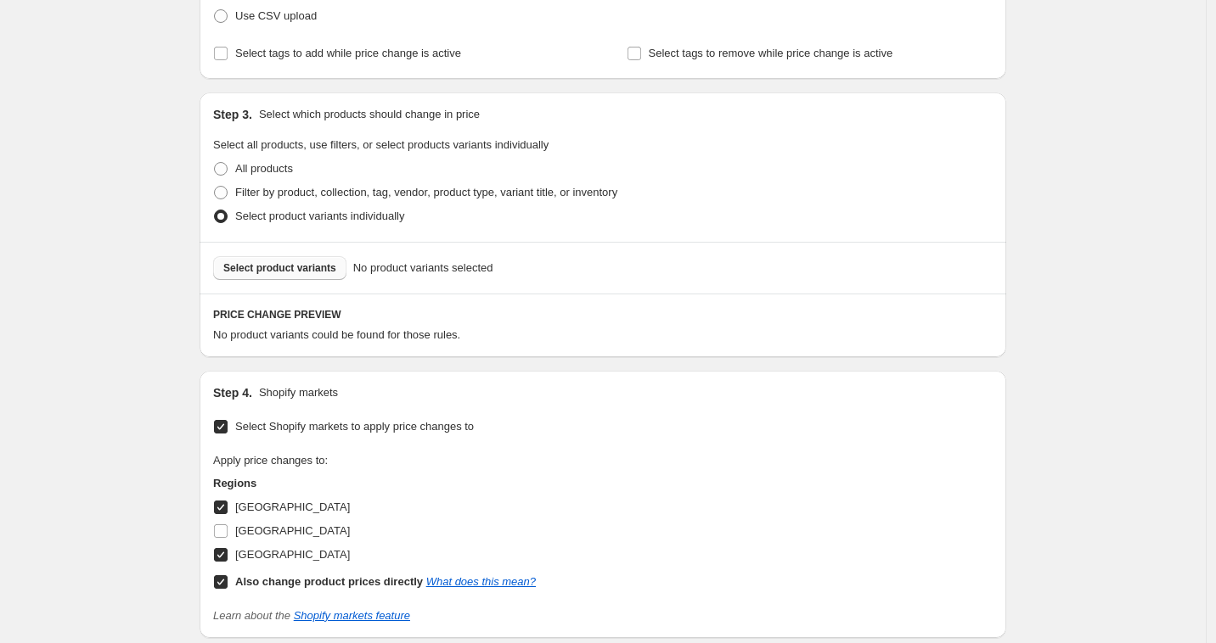
click at [314, 274] on span "Select product variants" at bounding box center [279, 268] width 113 height 14
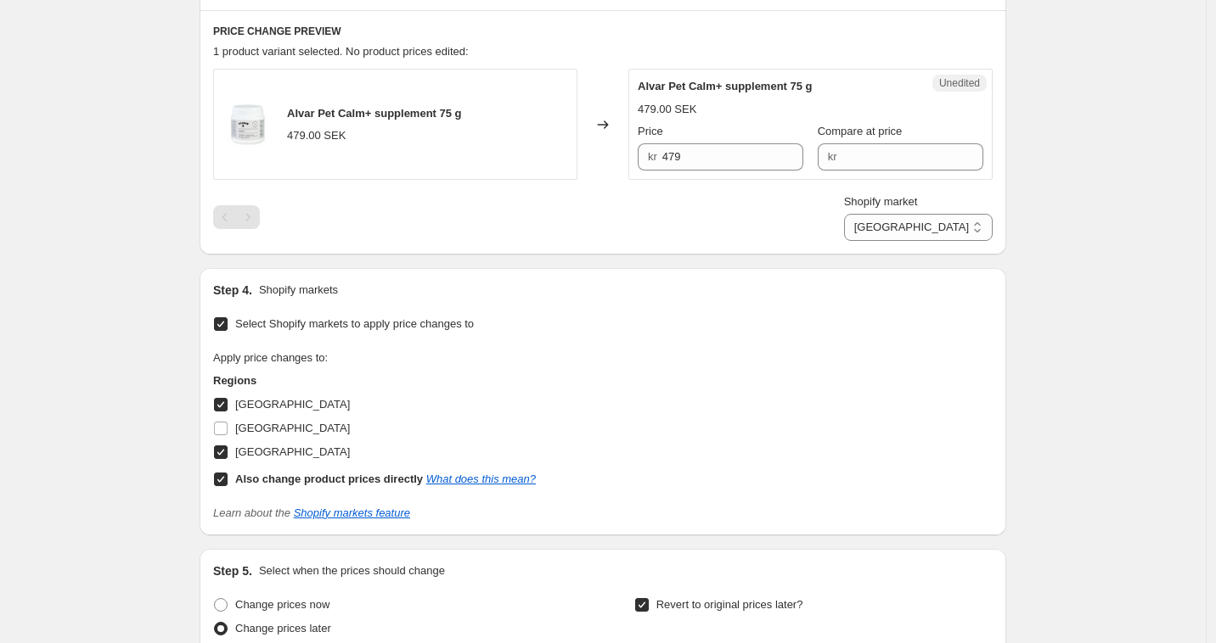
scroll to position [543, 0]
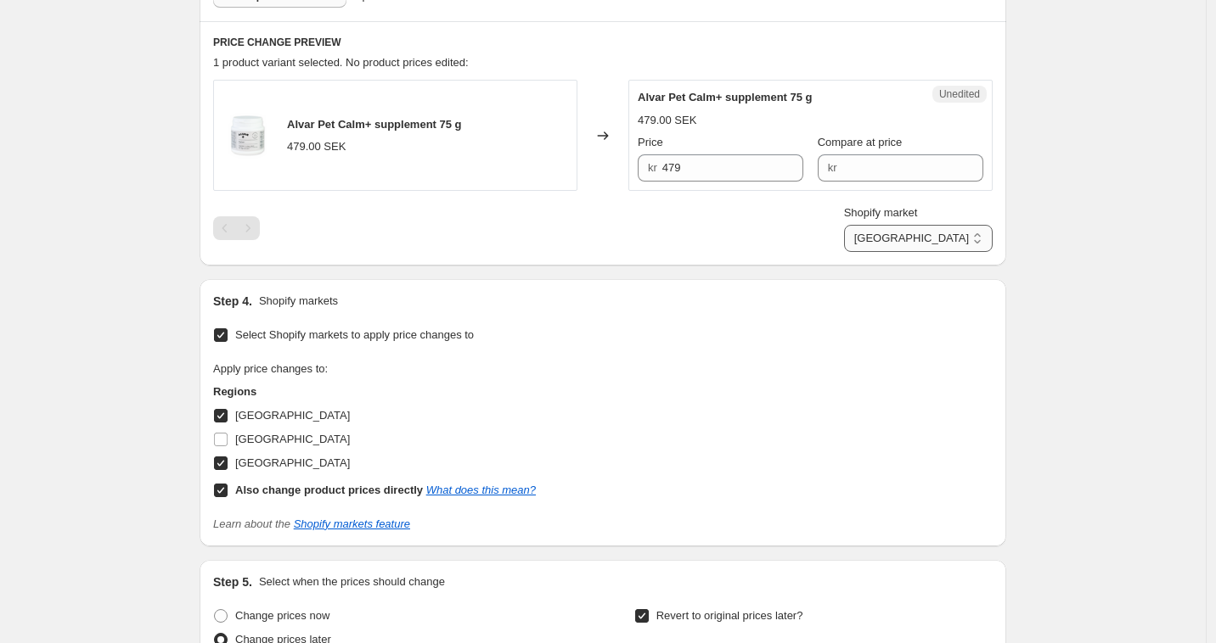
select select "22220964096"
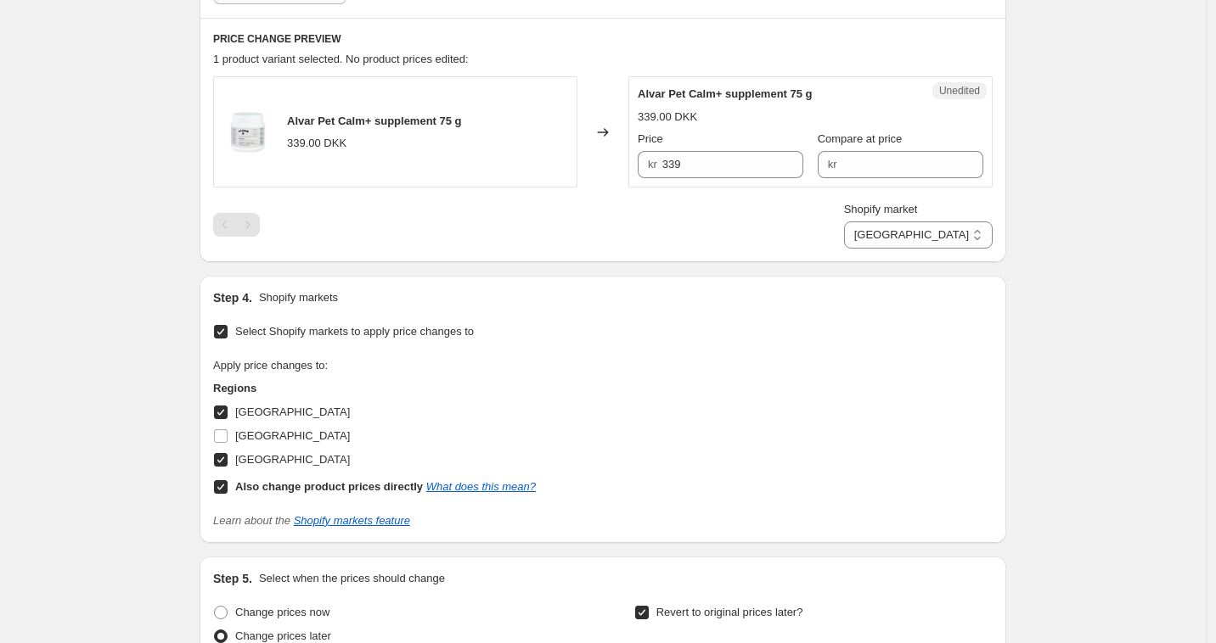
scroll to position [1002, 0]
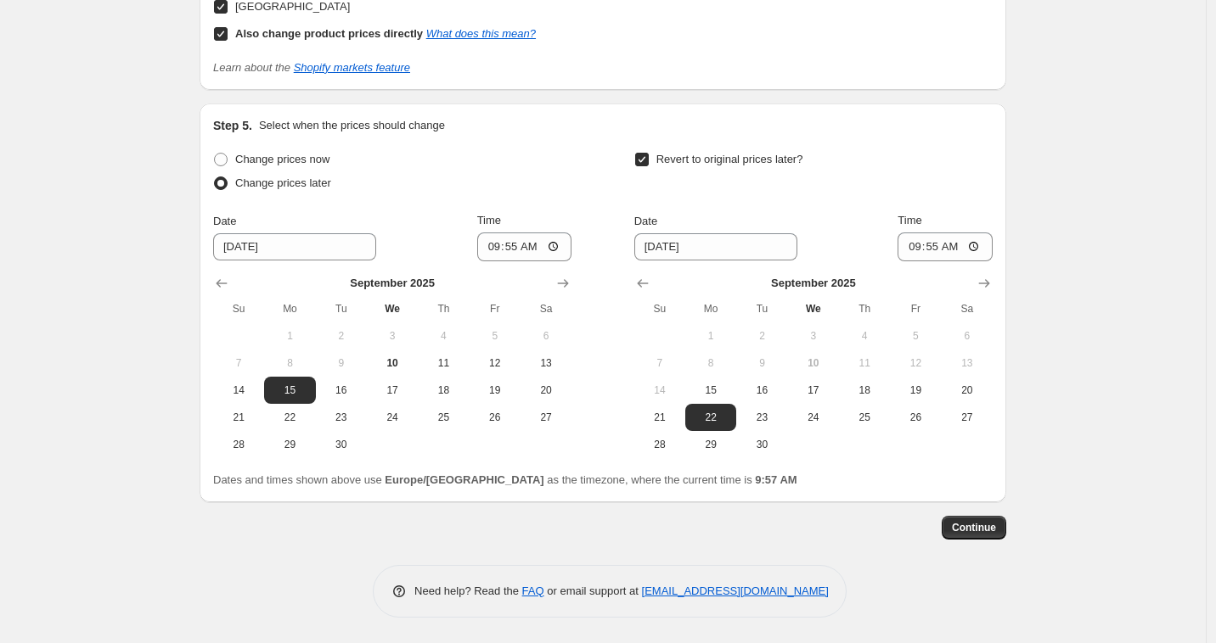
click at [648, 160] on input "Revert to original prices later?" at bounding box center [642, 160] width 14 height 14
checkbox input "false"
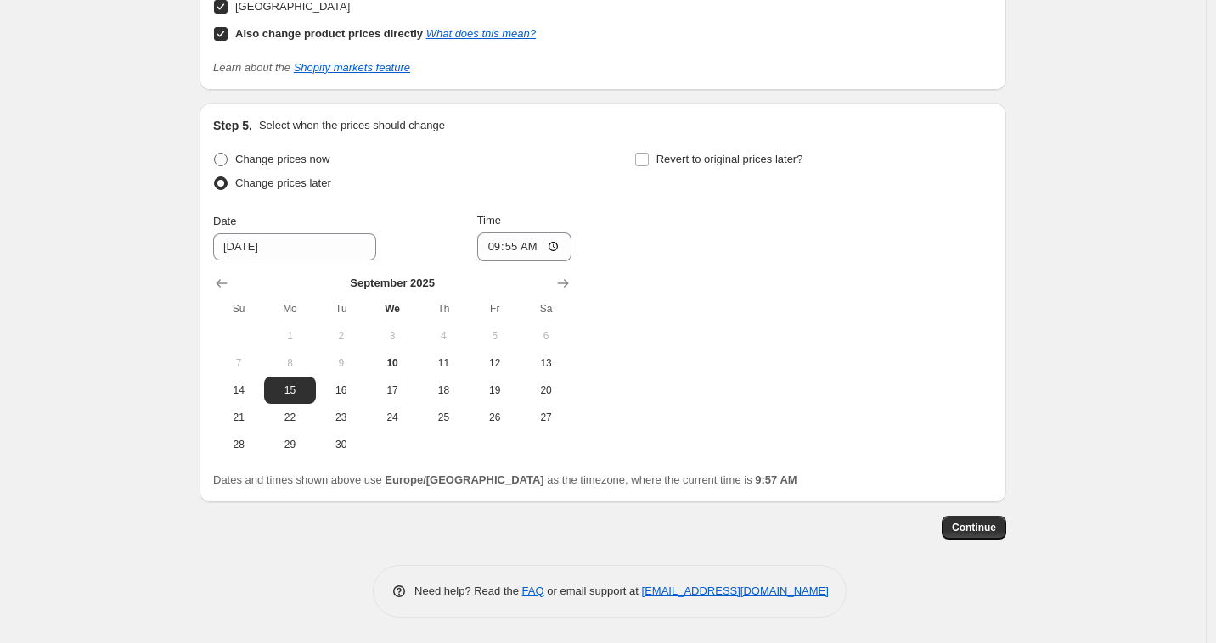
click at [227, 160] on span at bounding box center [221, 160] width 14 height 14
click at [215, 154] on input "Change prices now" at bounding box center [214, 153] width 1 height 1
radio input "true"
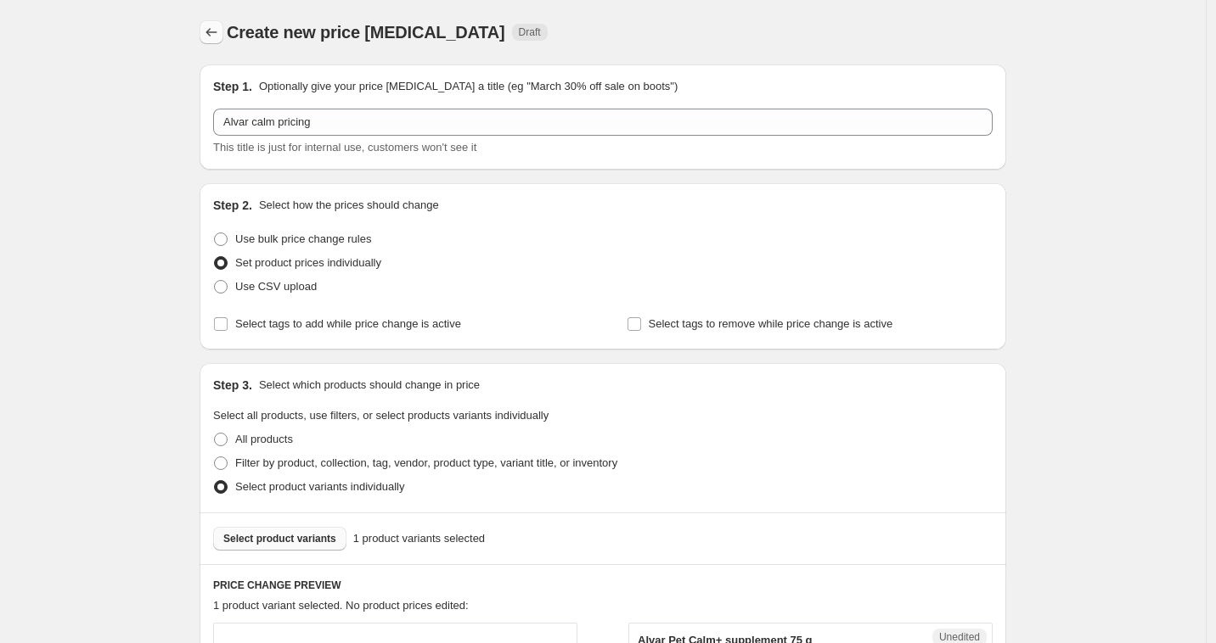
click at [220, 35] on icon "Price change jobs" at bounding box center [211, 32] width 17 height 17
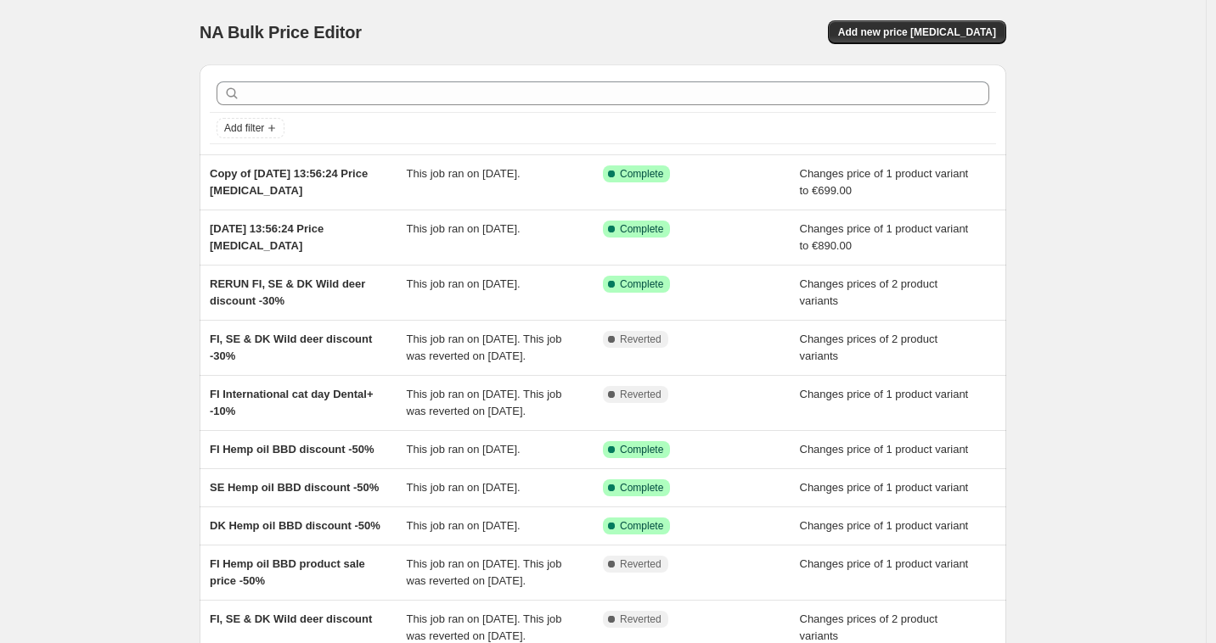
click at [96, 324] on div "NA Bulk Price Editor. This page is ready NA Bulk Price Editor Add new price cha…" at bounding box center [602, 411] width 1205 height 823
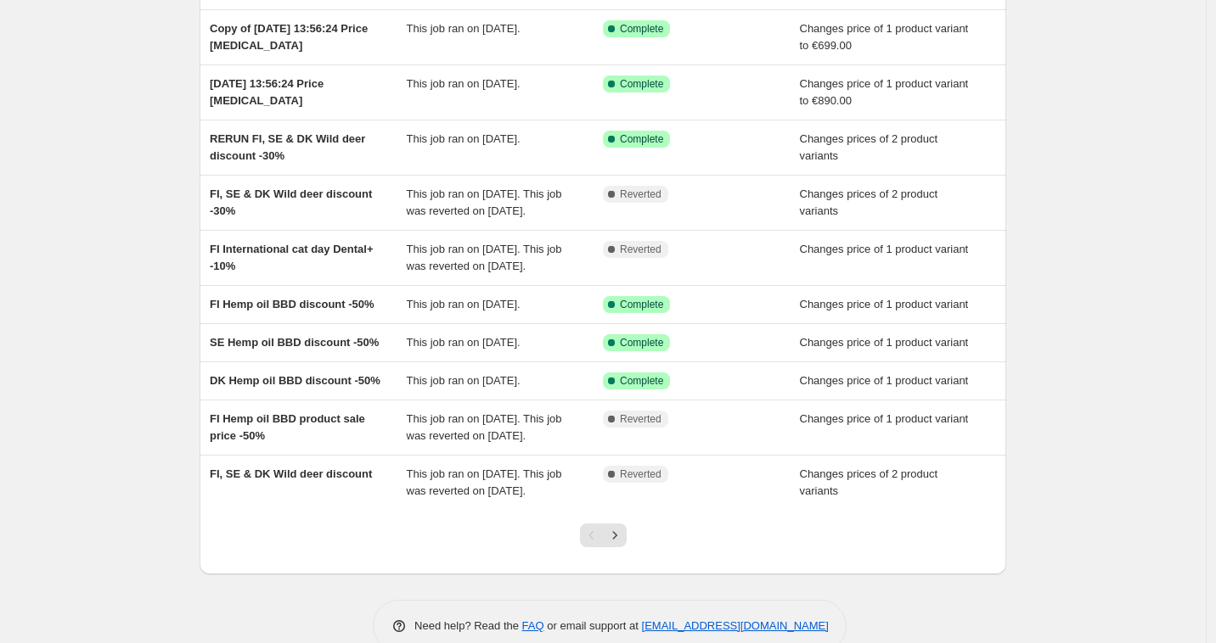
scroll to position [289, 0]
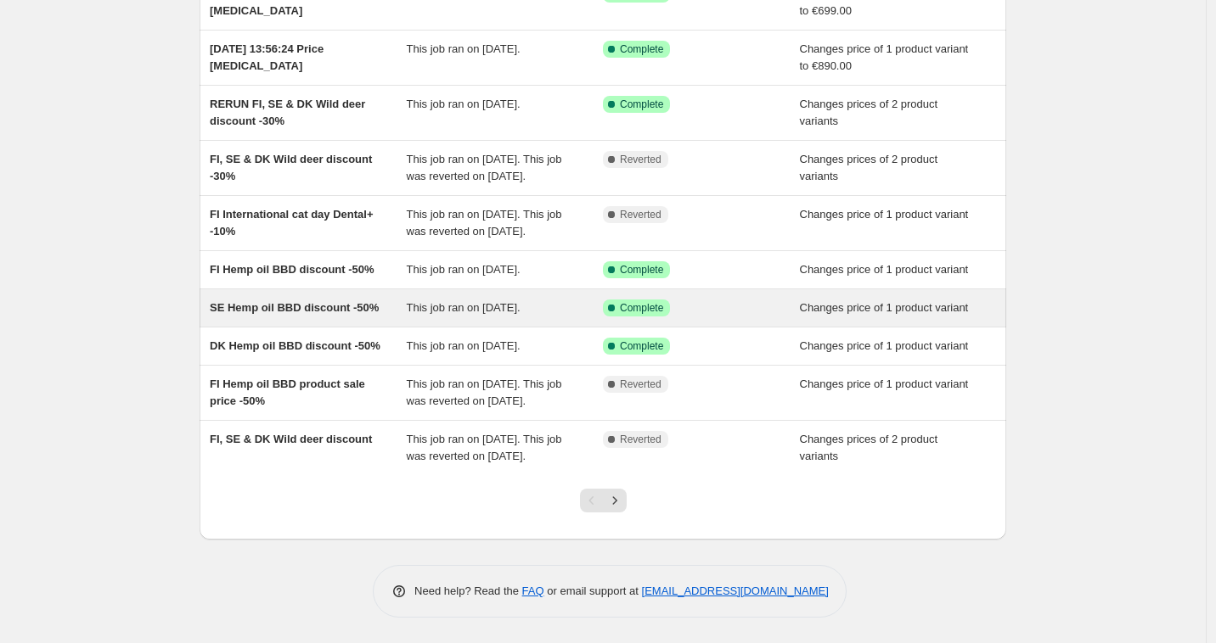
click at [299, 301] on span "SE Hemp oil BBD discount -50%" at bounding box center [294, 307] width 169 height 13
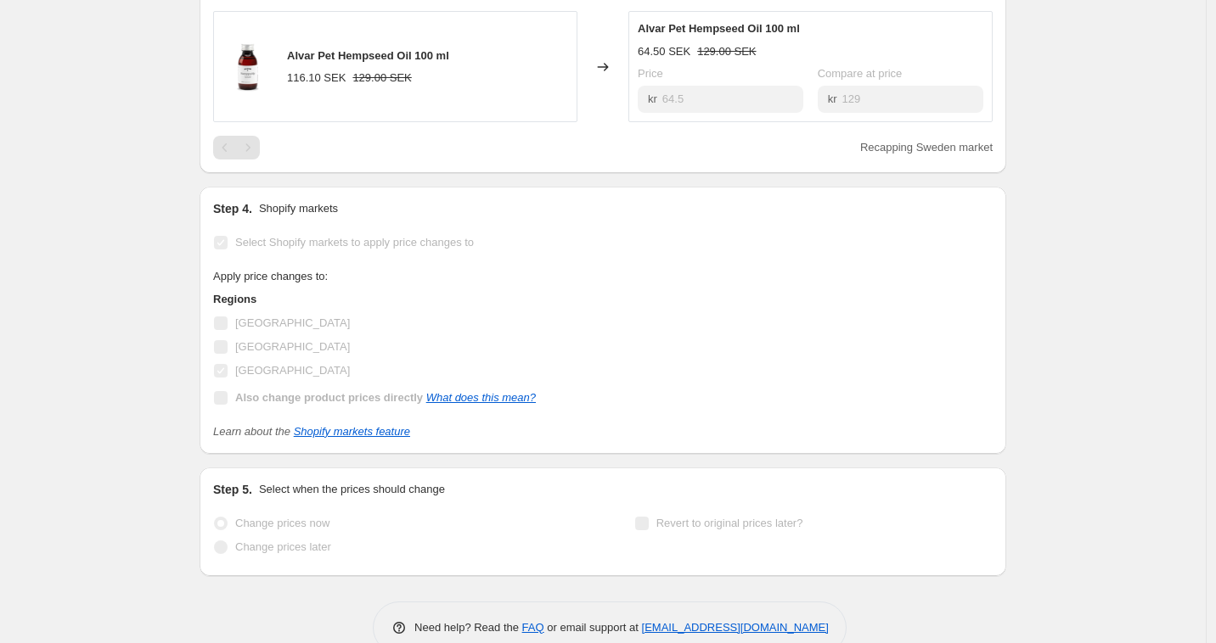
scroll to position [810, 0]
